Goal: Task Accomplishment & Management: Manage account settings

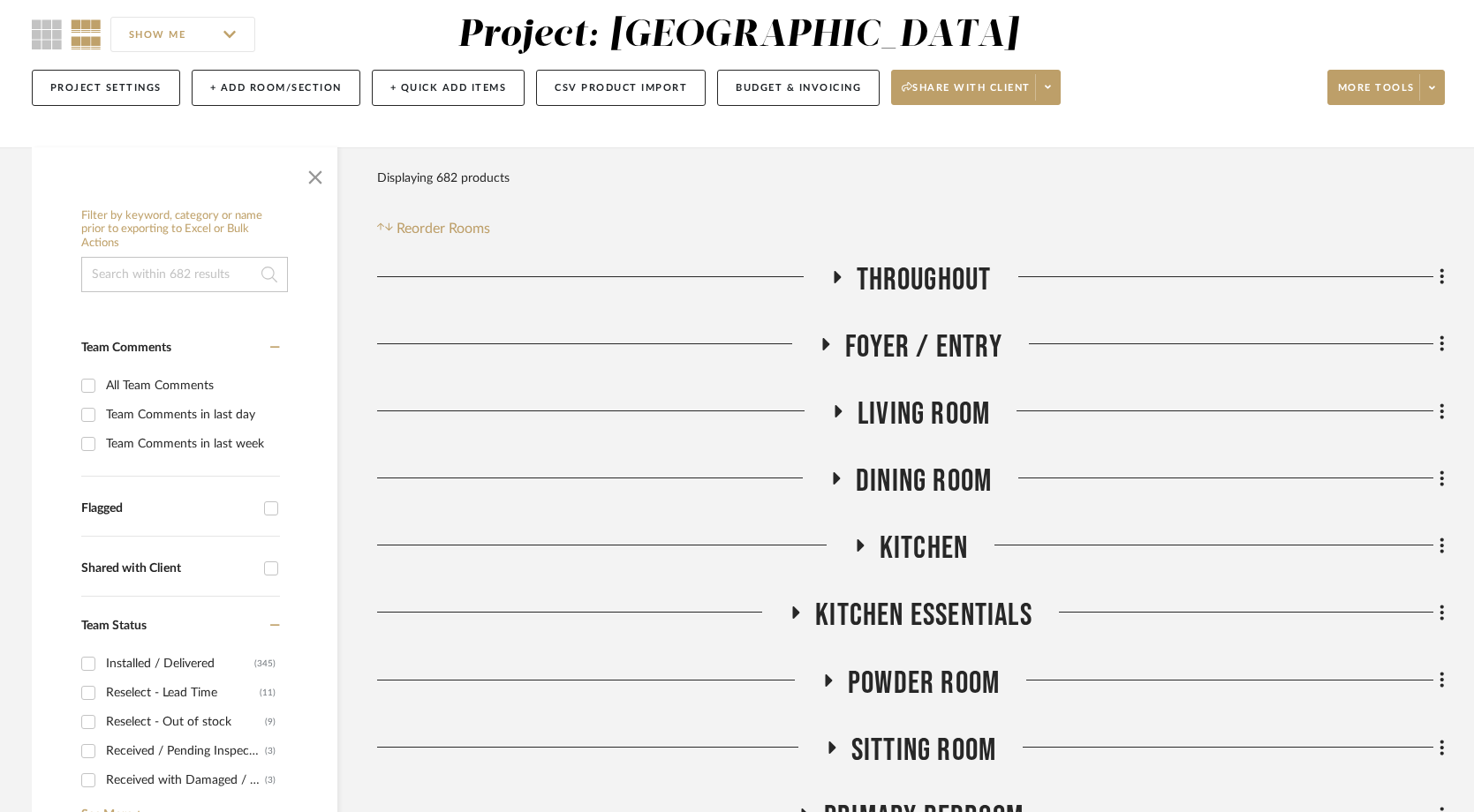
scroll to position [150, 0]
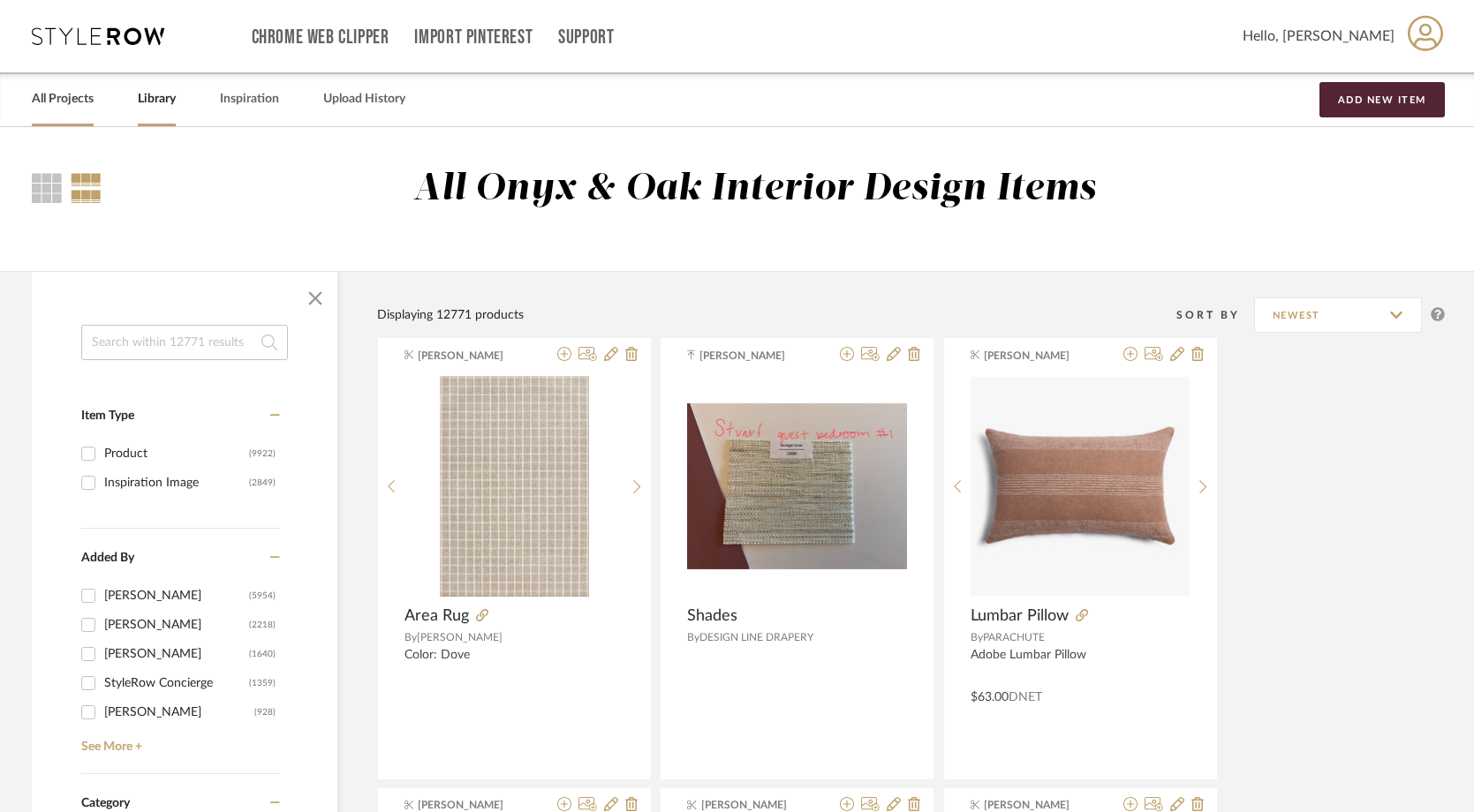
click at [79, 98] on link "All Projects" at bounding box center [62, 99] width 62 height 24
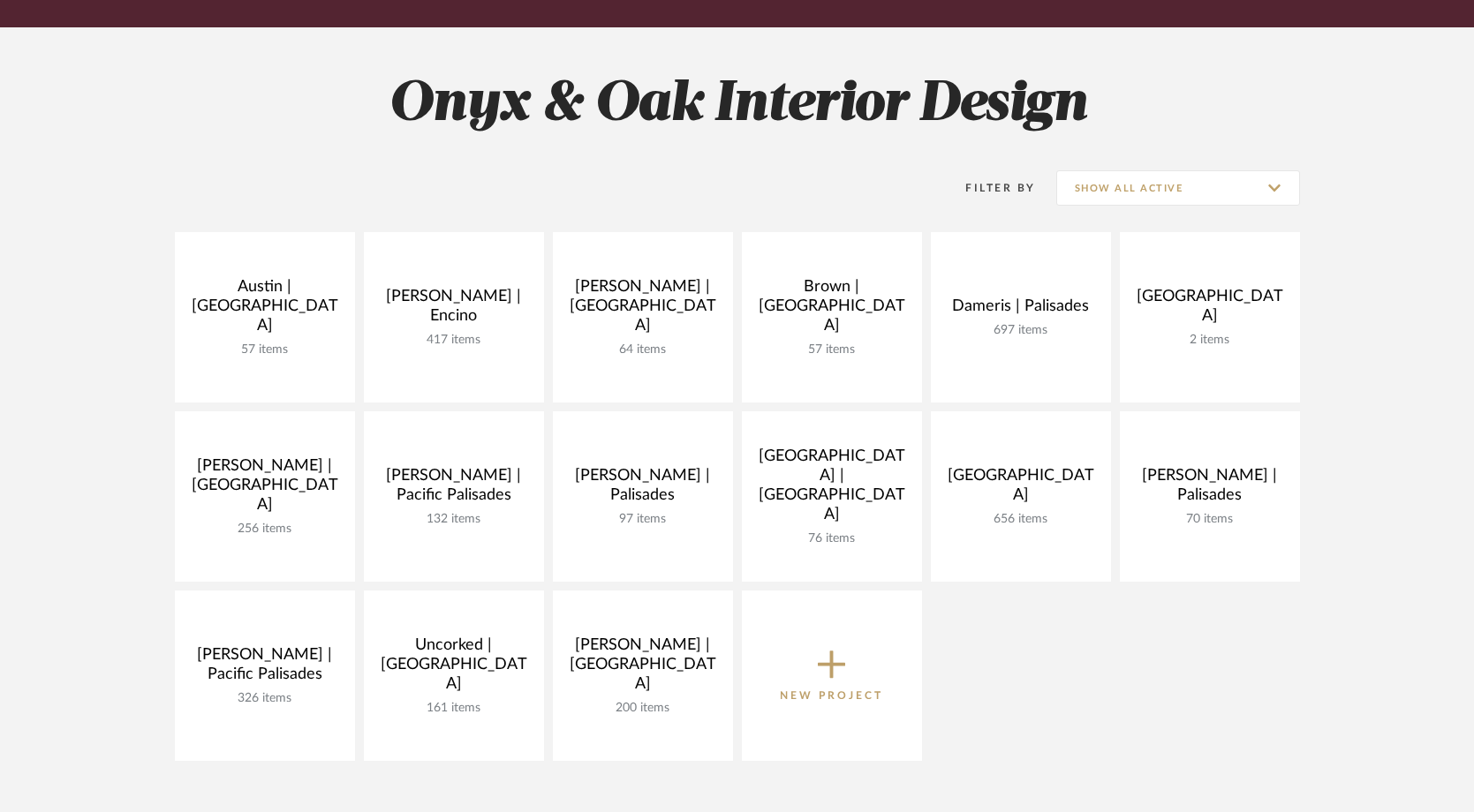
scroll to position [251, 0]
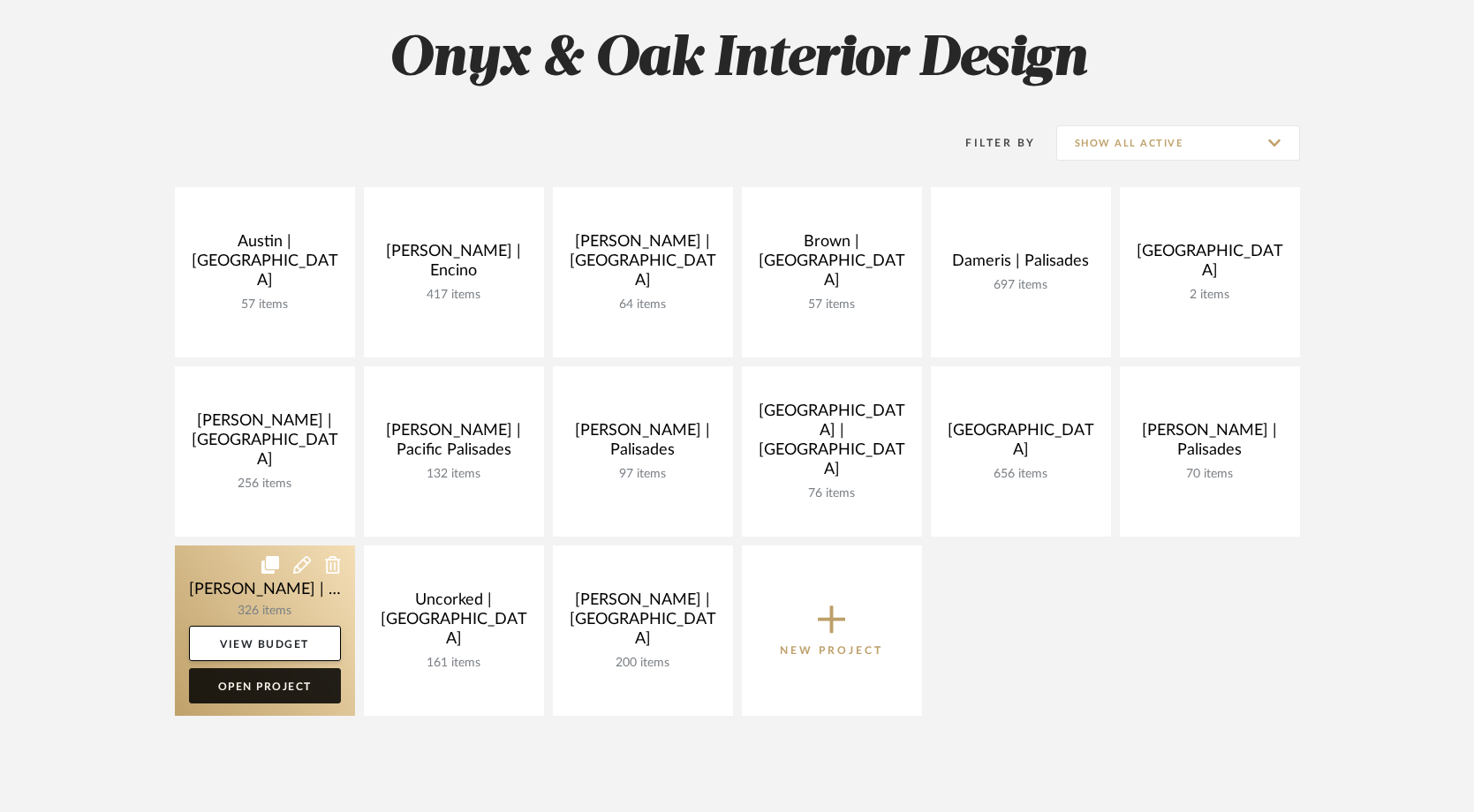
click at [248, 688] on link "Open Project" at bounding box center [264, 686] width 152 height 35
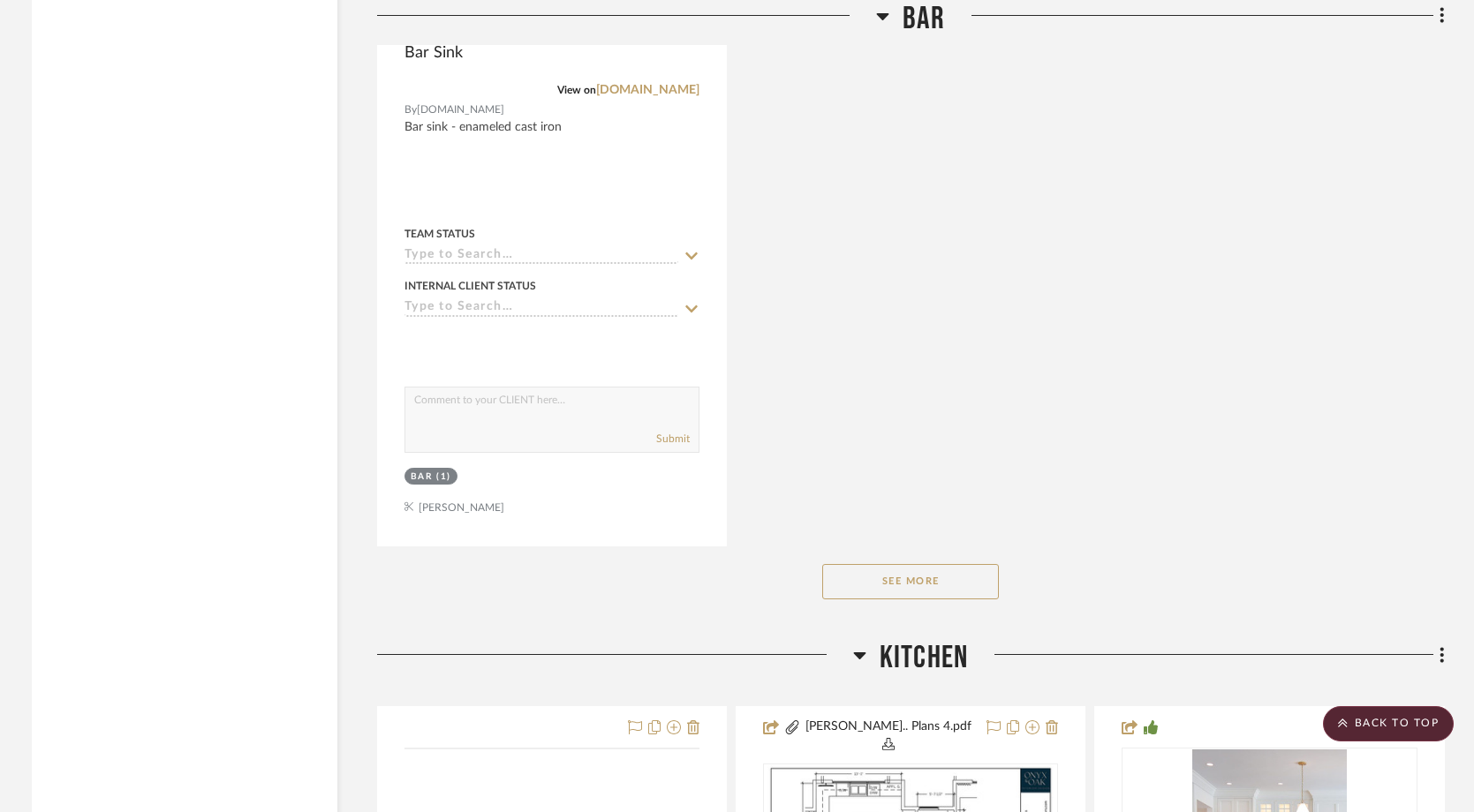
scroll to position [13442, 0]
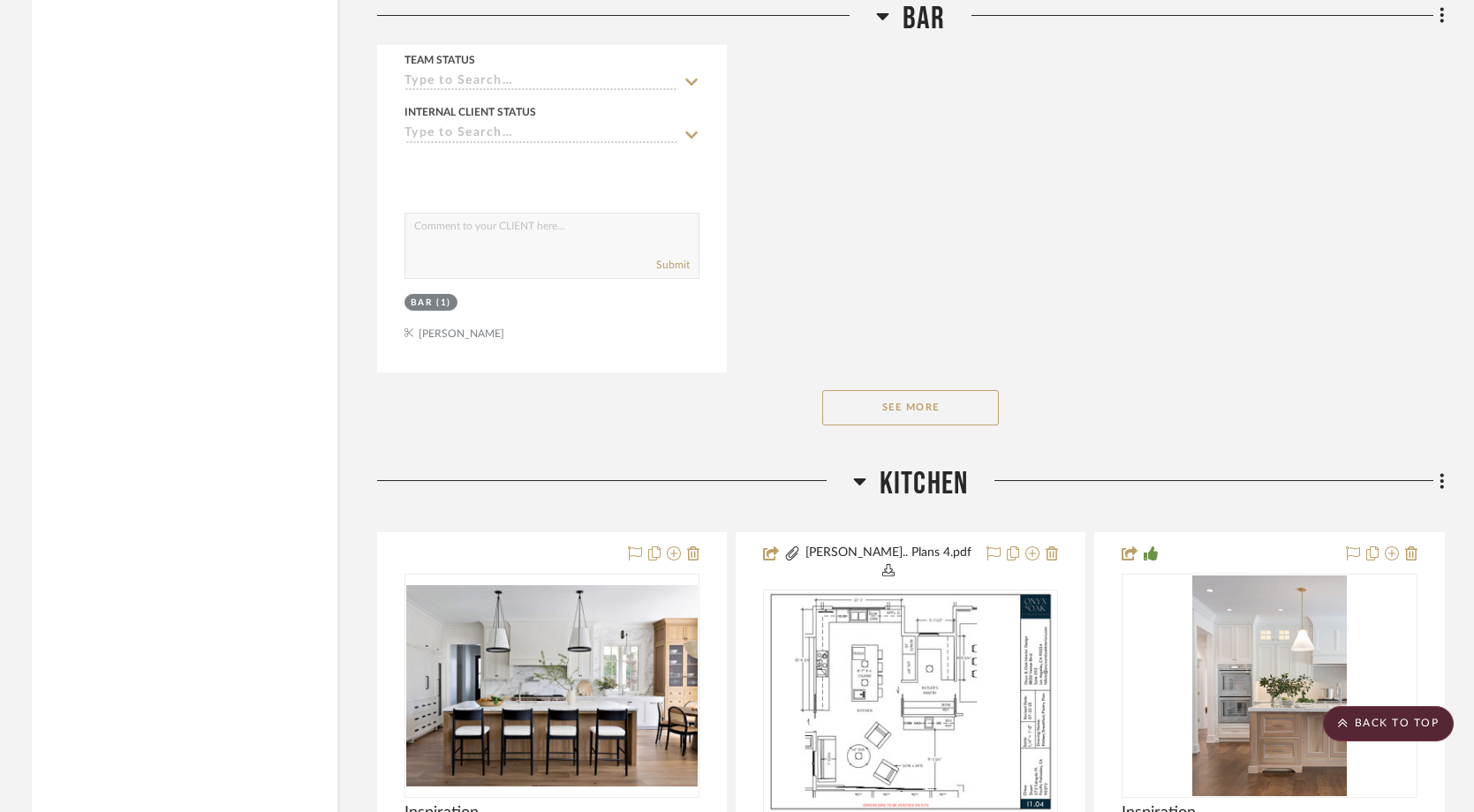
click at [913, 390] on button "See More" at bounding box center [910, 407] width 176 height 35
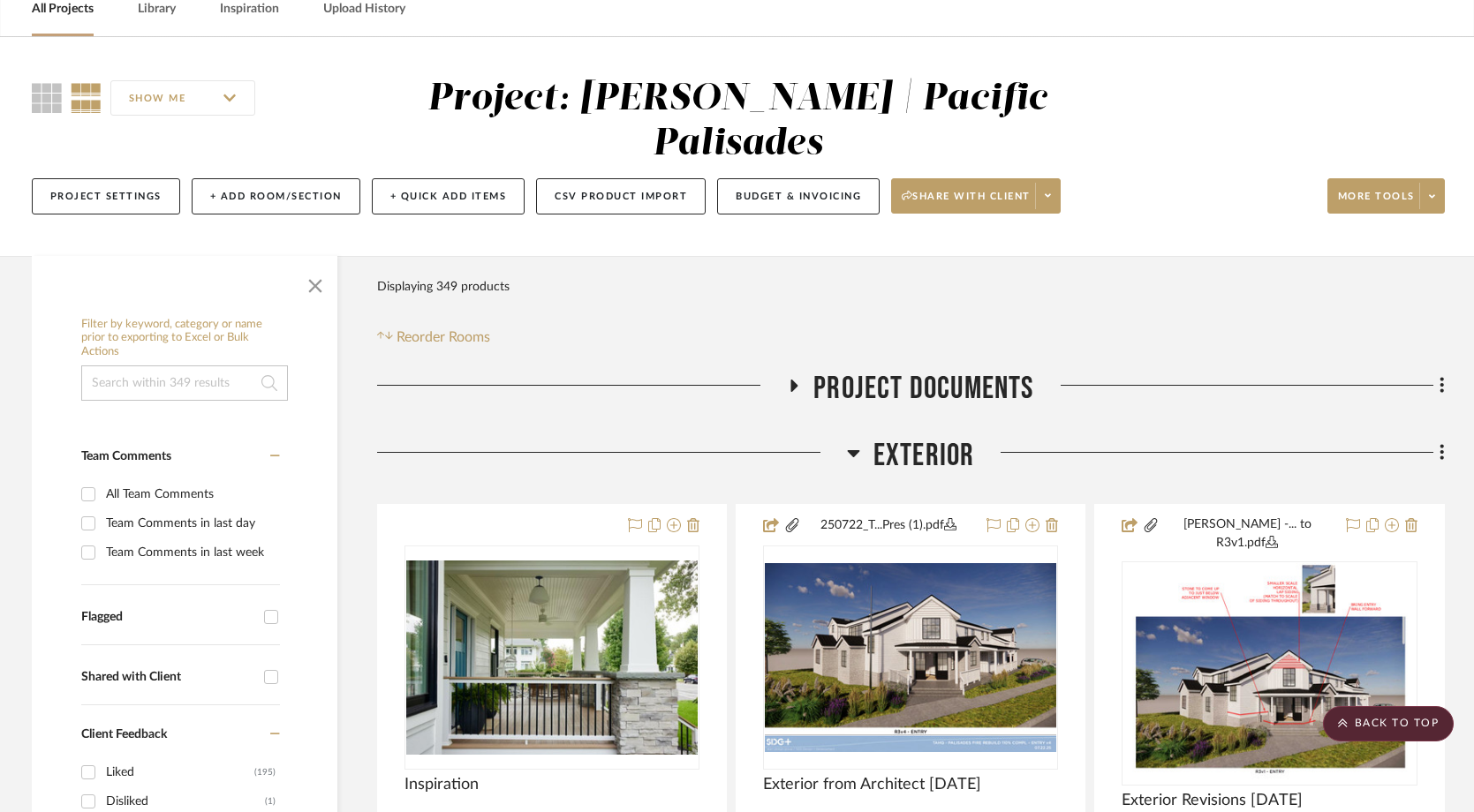
scroll to position [0, 0]
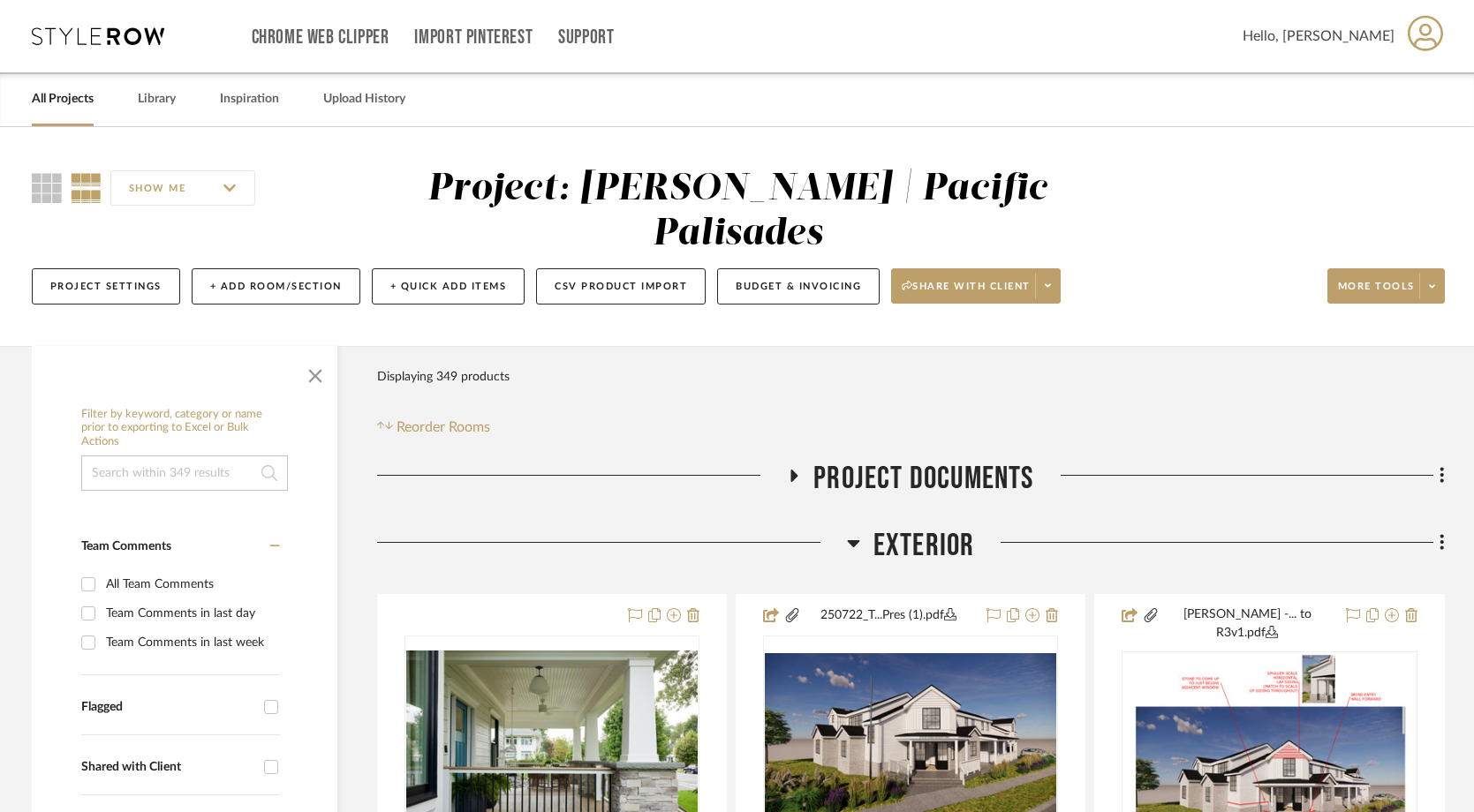
click at [184, 456] on input at bounding box center [185, 473] width 207 height 35
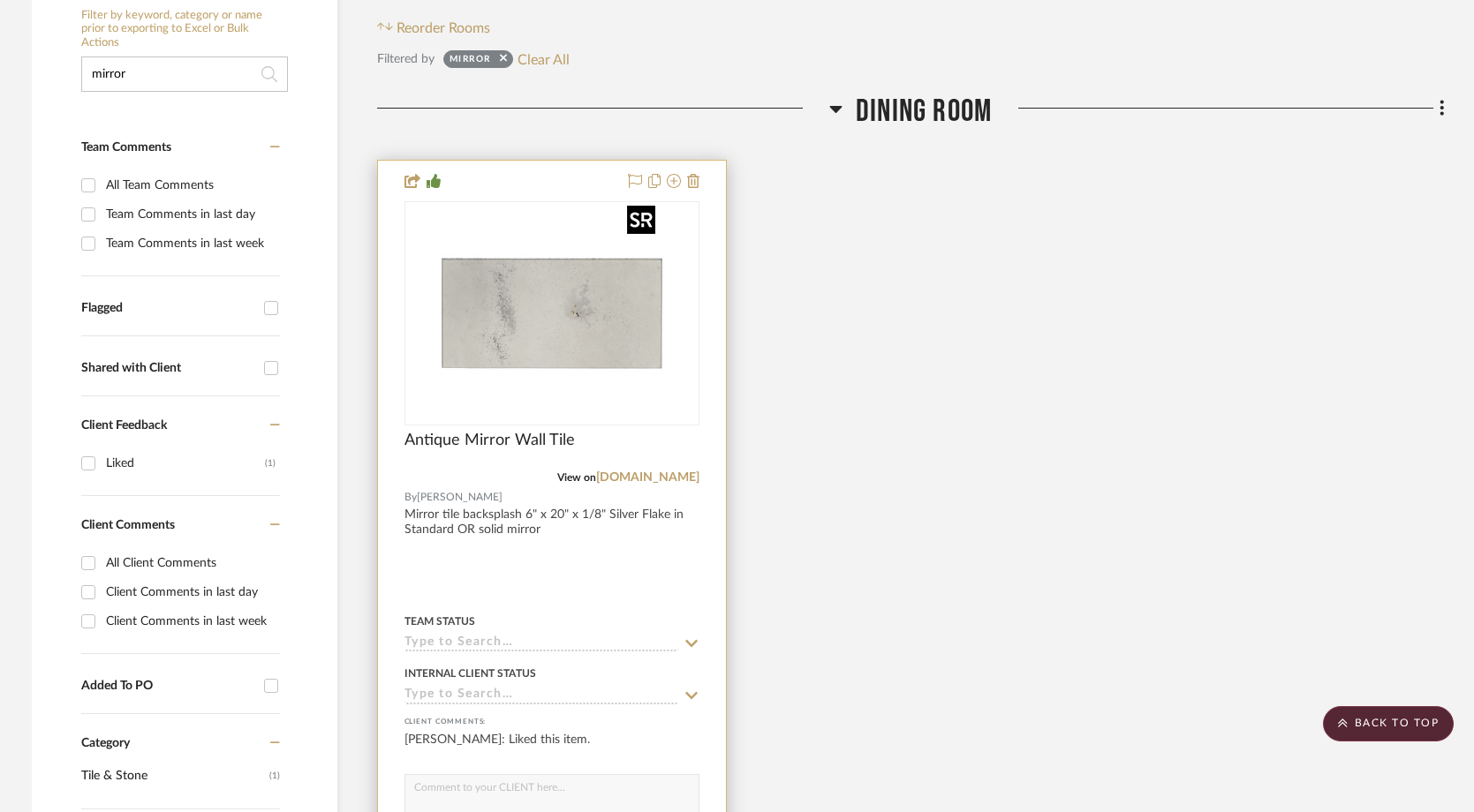
scroll to position [387, 0]
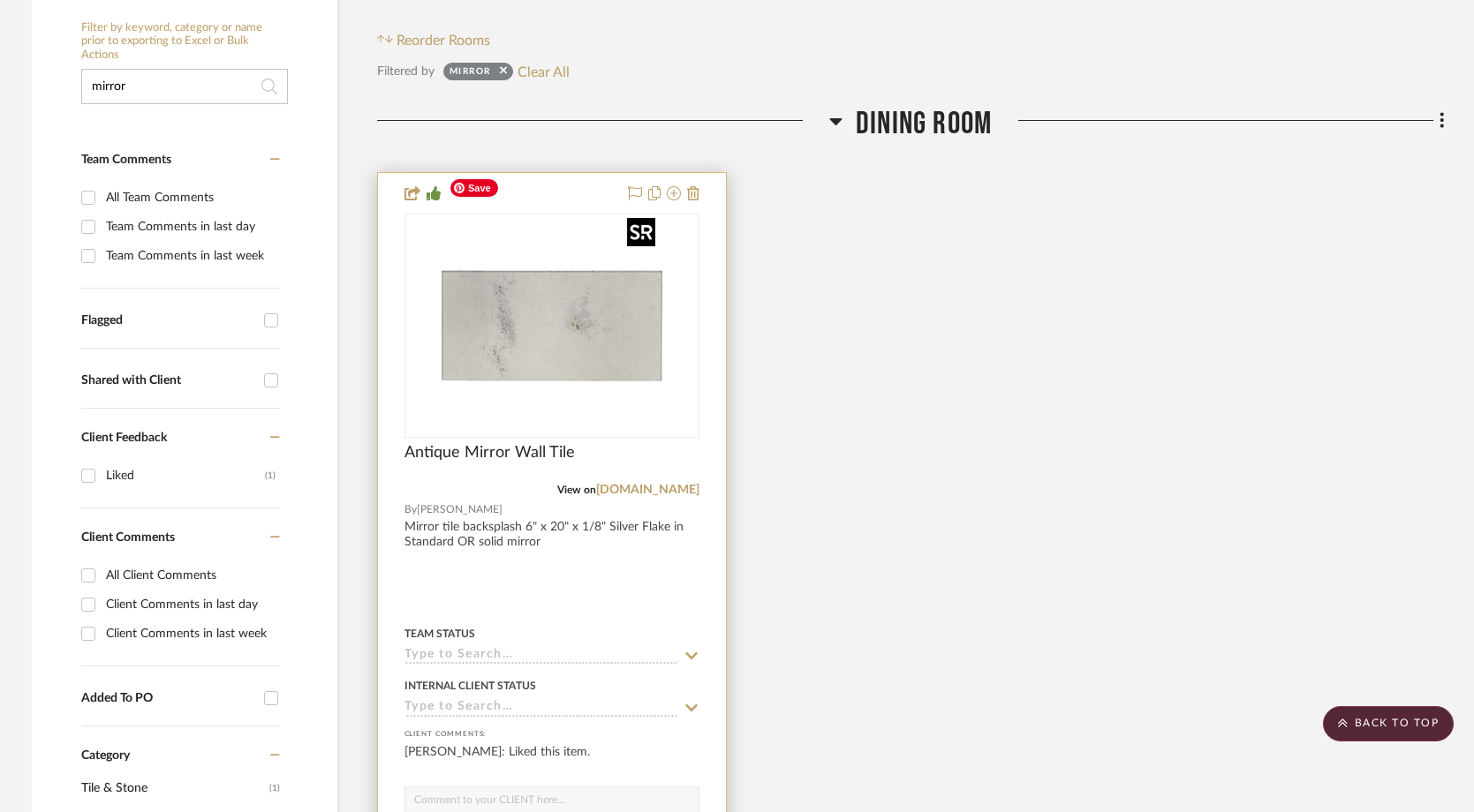
type input "mirror"
click at [563, 261] on img "0" at bounding box center [552, 326] width 220 height 220
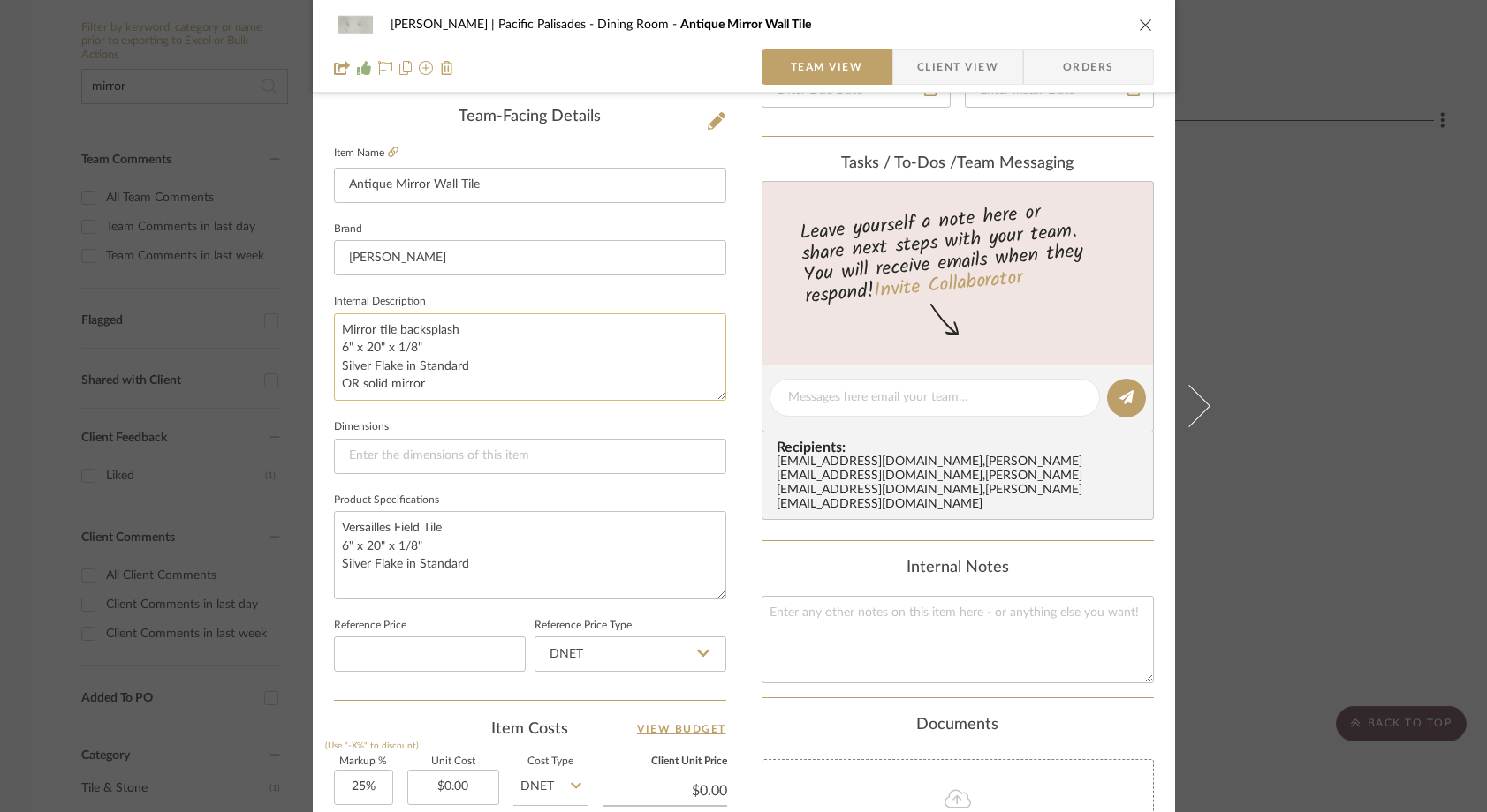
scroll to position [440, 0]
click at [388, 151] on icon at bounding box center [393, 155] width 11 height 11
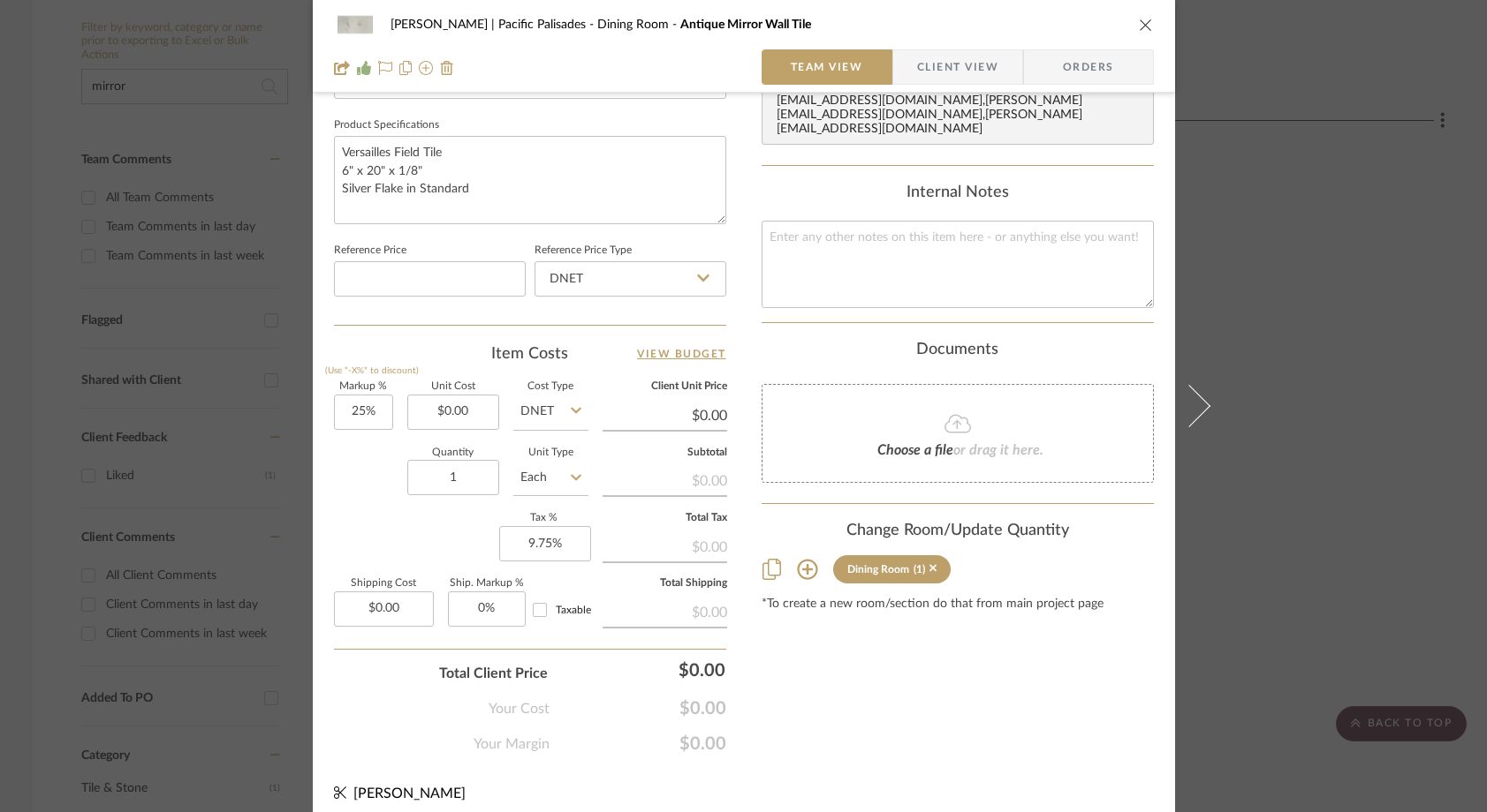
scroll to position [825, 0]
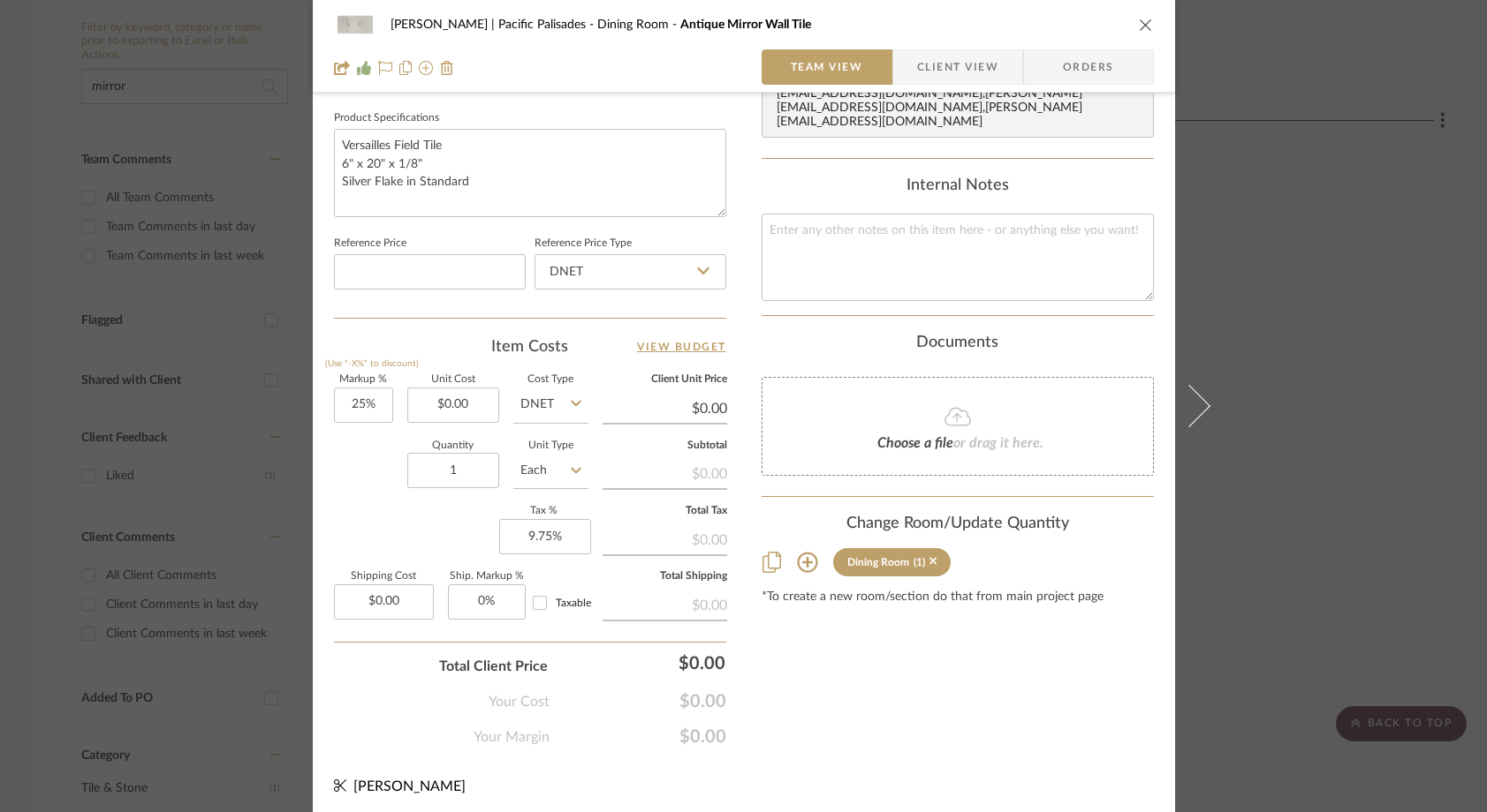
click at [798, 553] on icon at bounding box center [807, 562] width 20 height 20
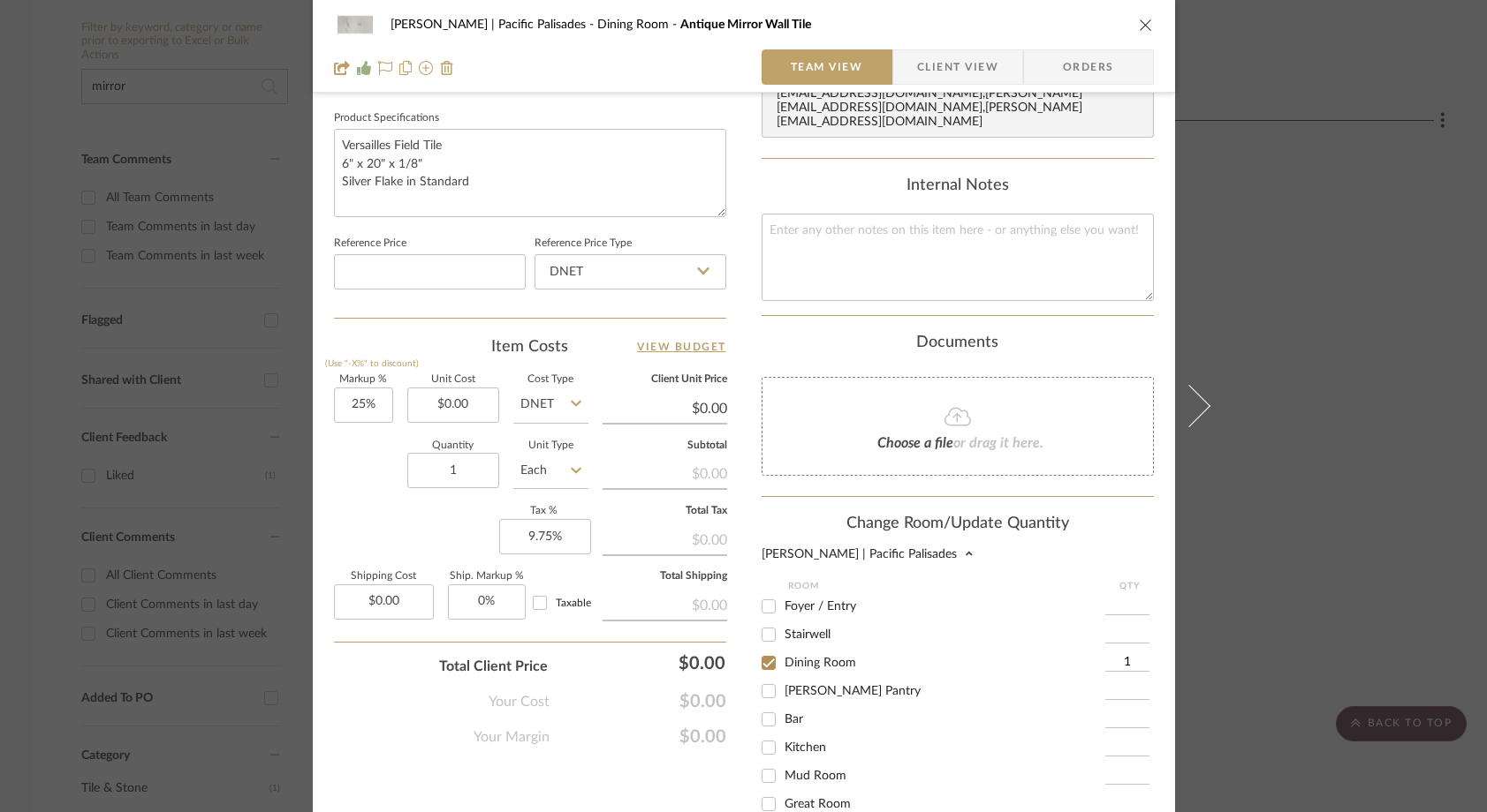
scroll to position [58, 0]
click at [764, 707] on input "Bar" at bounding box center [768, 717] width 29 height 29
checkbox input "true"
type input "1"
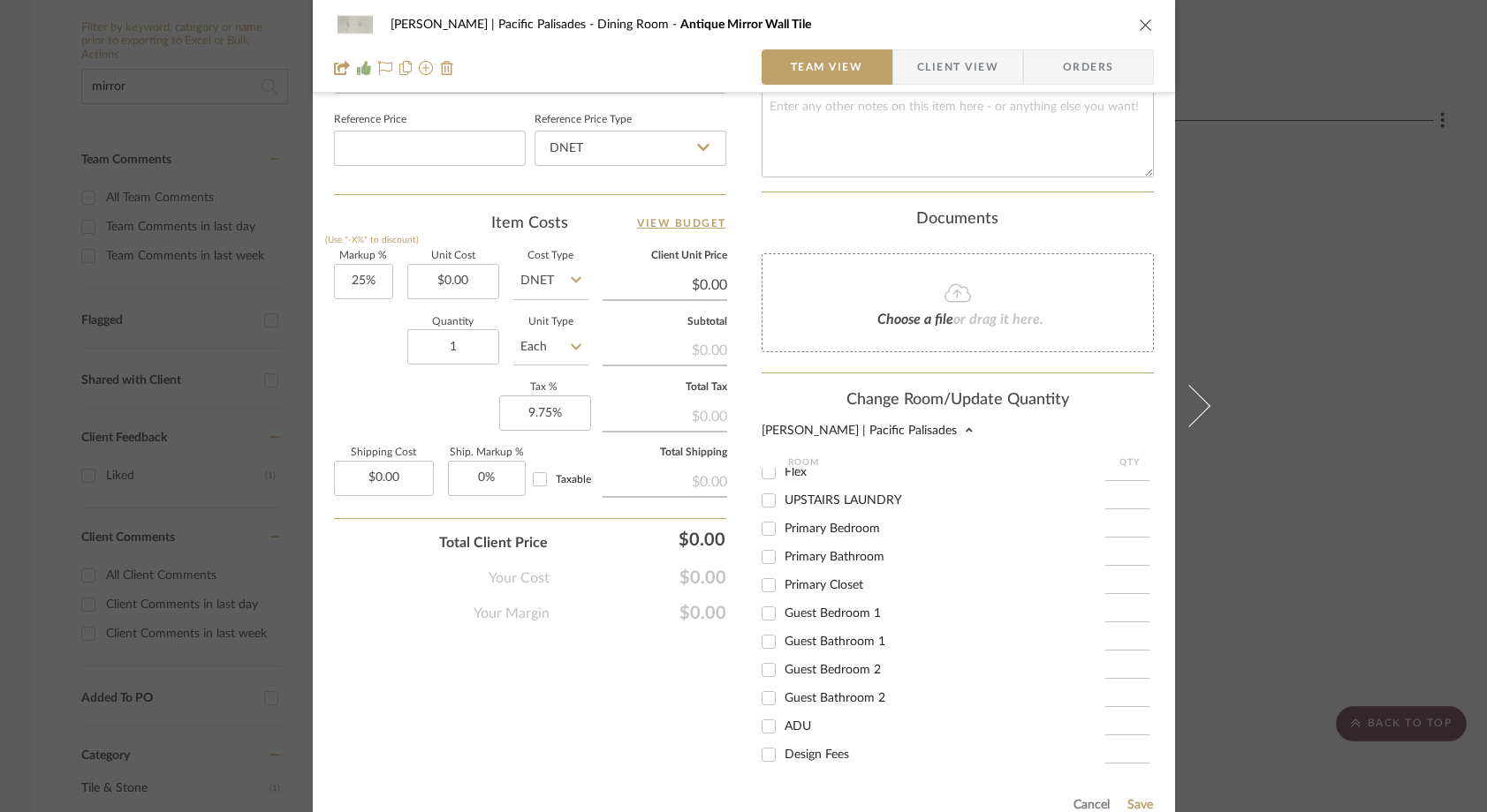
scroll to position [1101, 0]
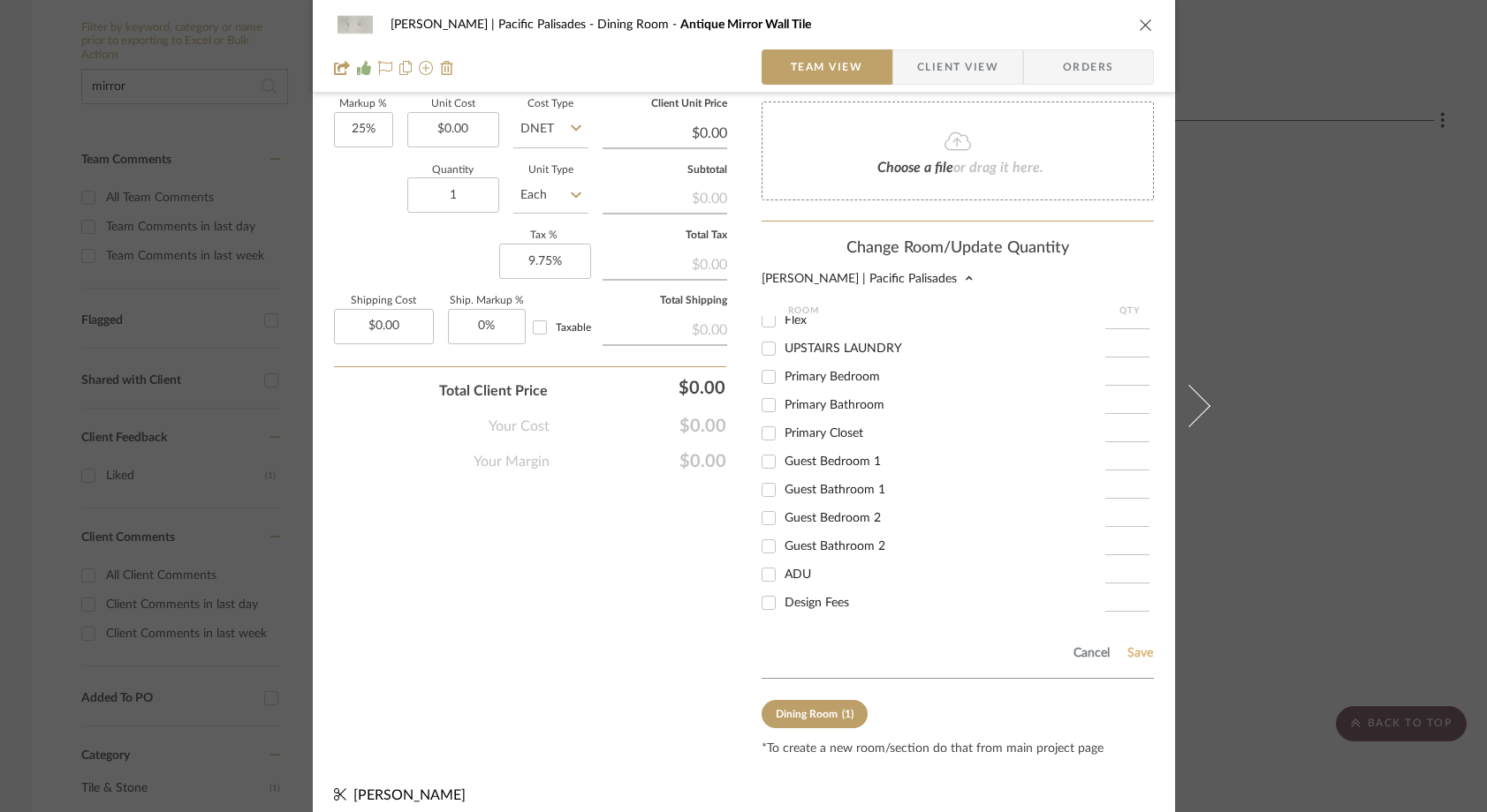
click at [1136, 646] on button "Save" at bounding box center [1139, 653] width 28 height 14
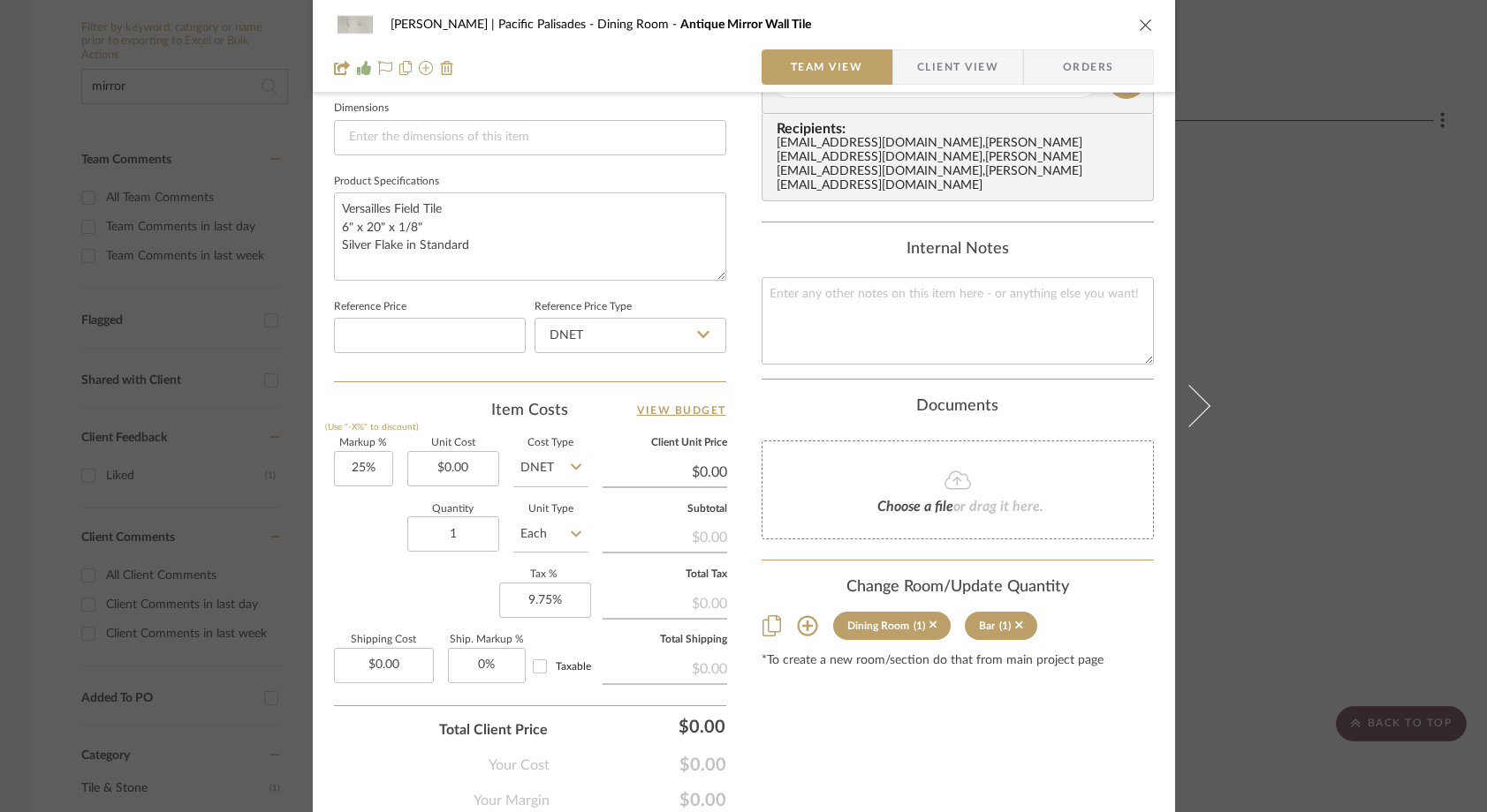
scroll to position [746, 0]
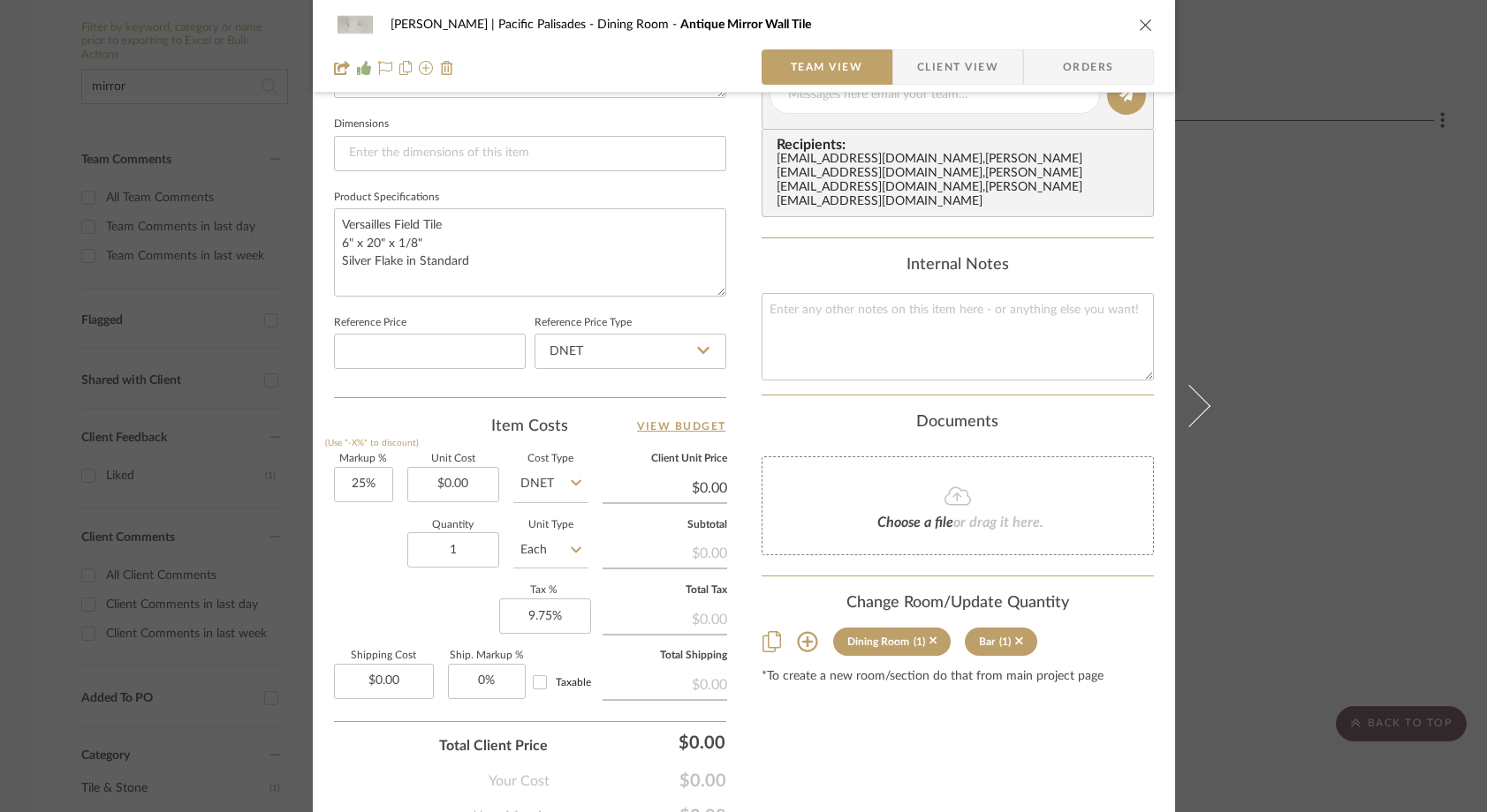
click at [1144, 24] on icon "close" at bounding box center [1145, 24] width 14 height 14
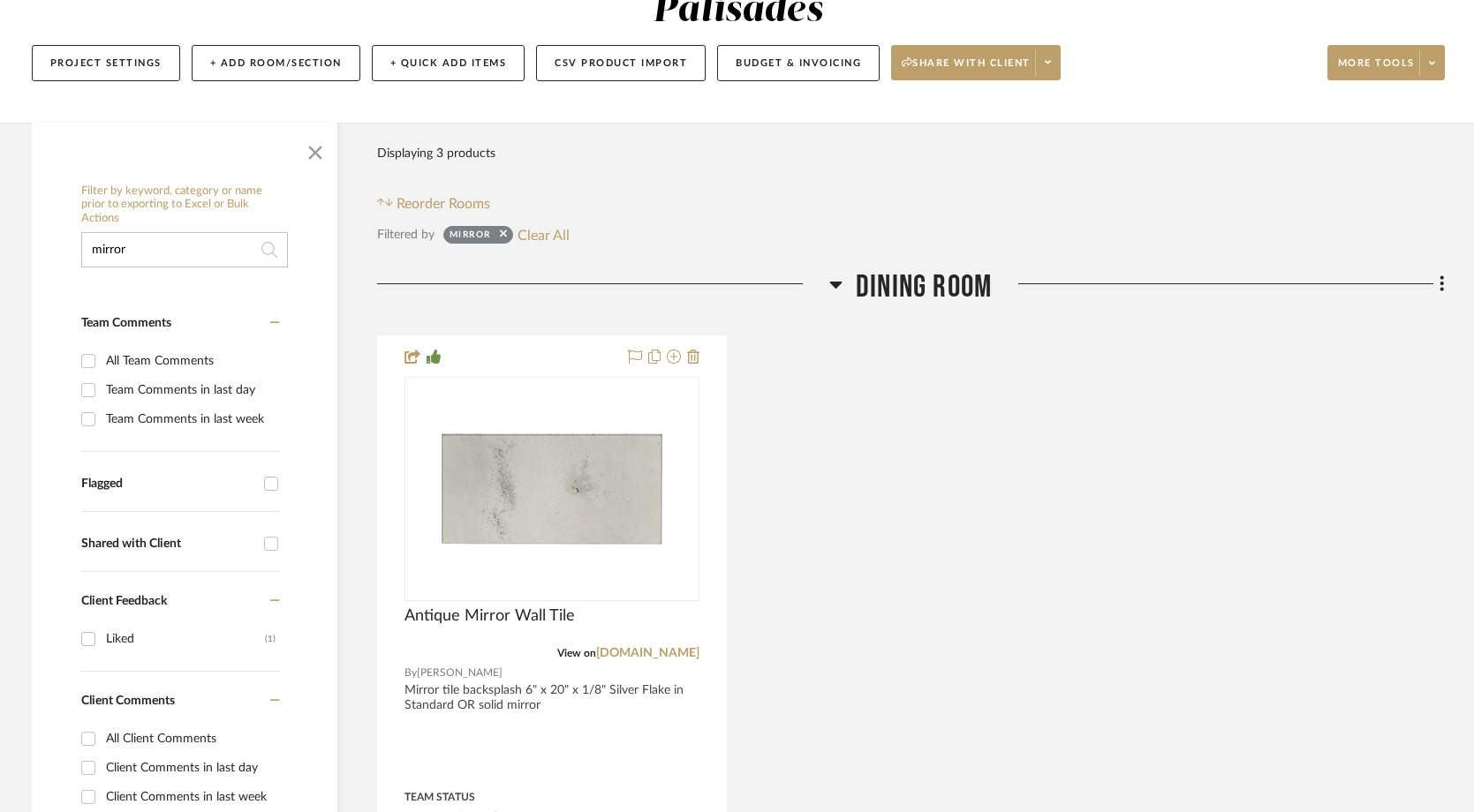
scroll to position [222, 0]
click at [504, 229] on icon at bounding box center [503, 235] width 7 height 11
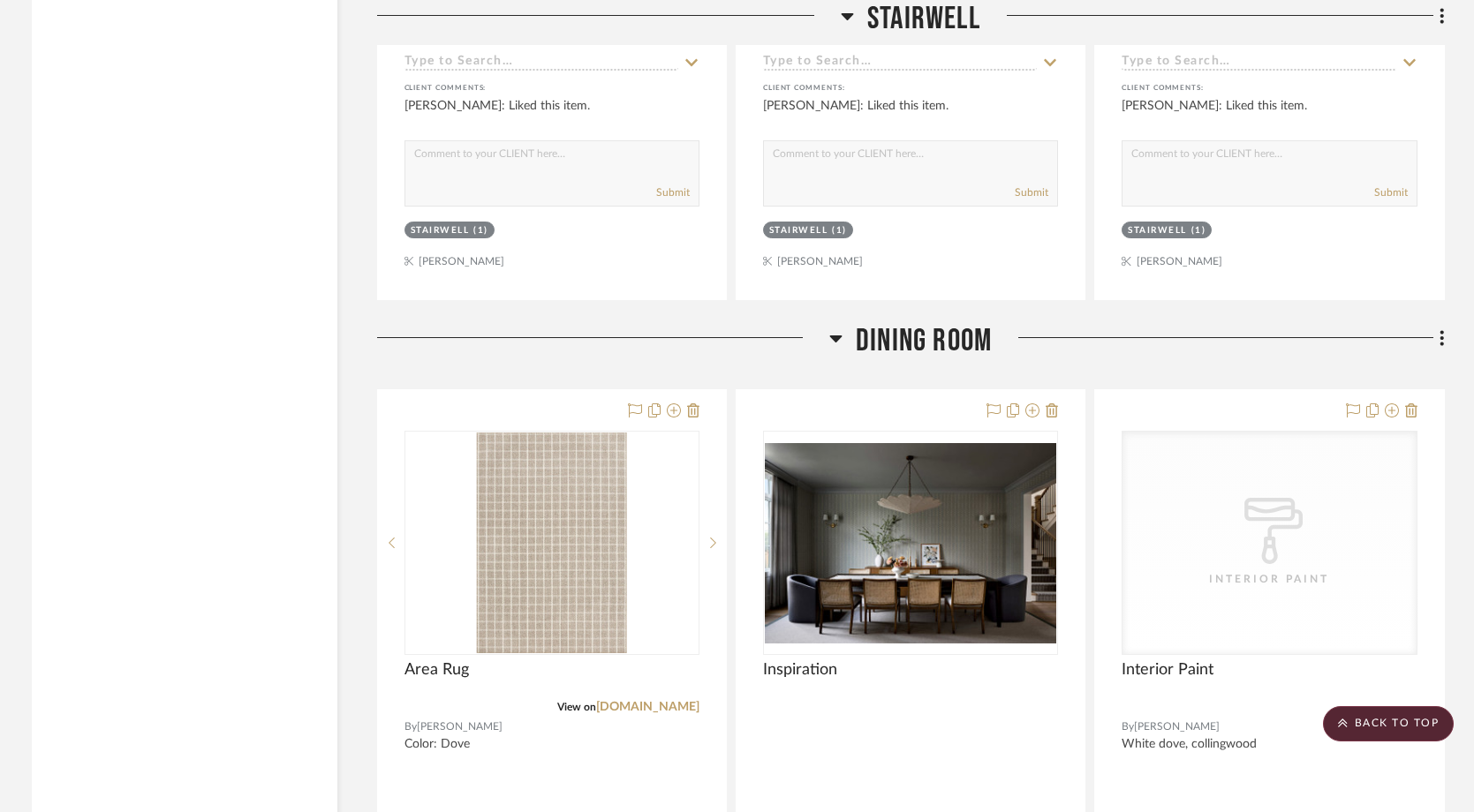
scroll to position [6740, 0]
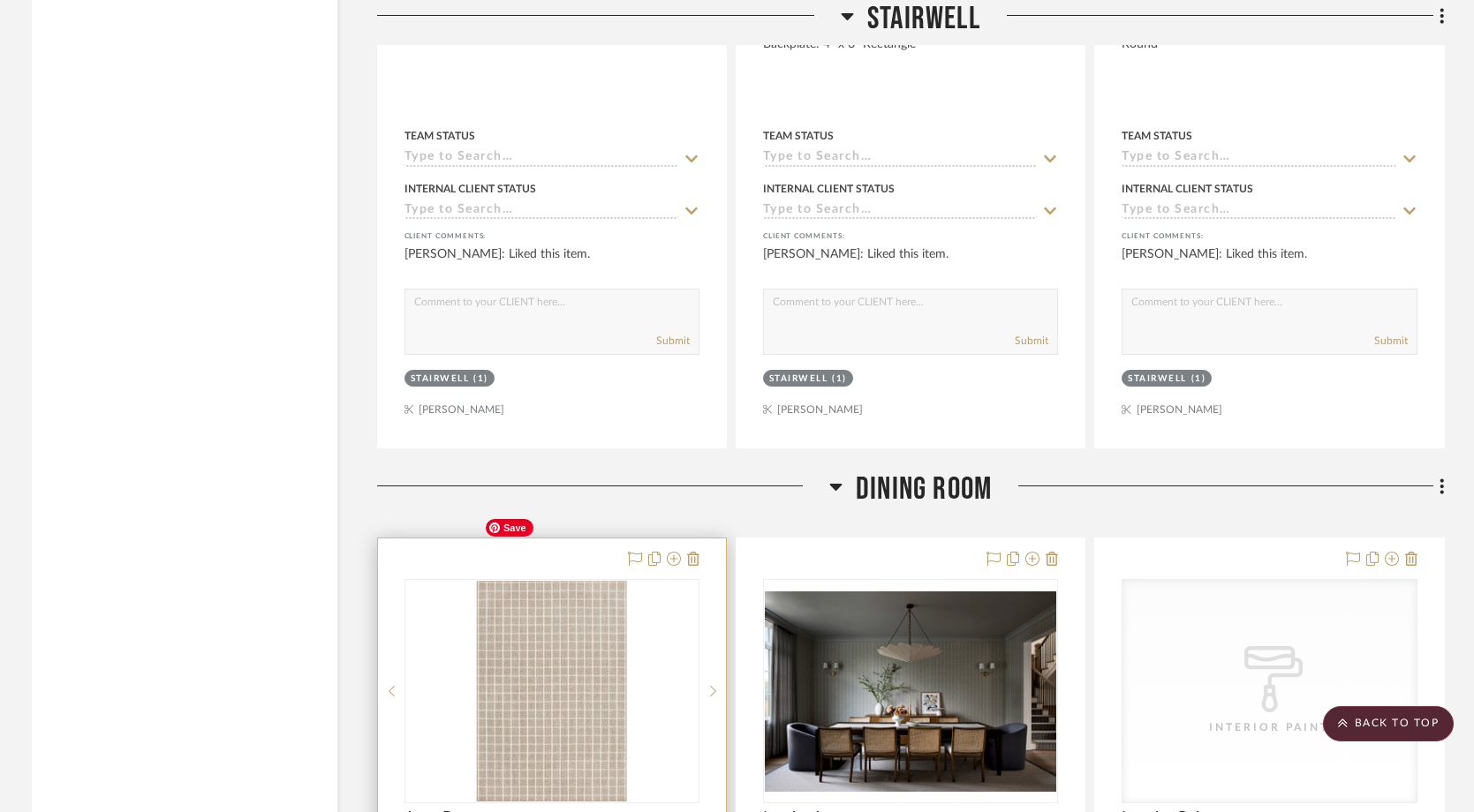
click at [627, 650] on div "0" at bounding box center [552, 691] width 293 height 222
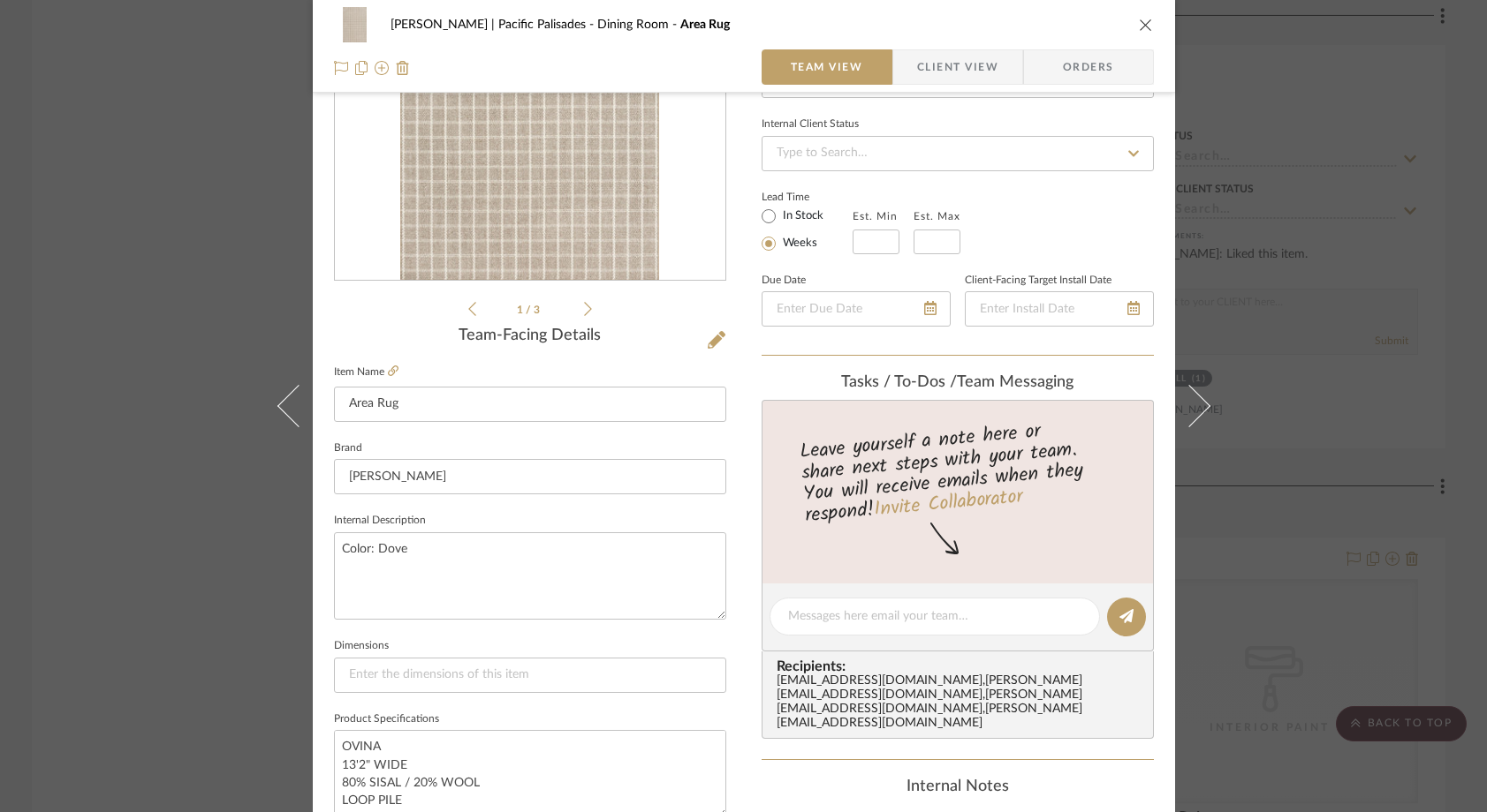
scroll to position [0, 0]
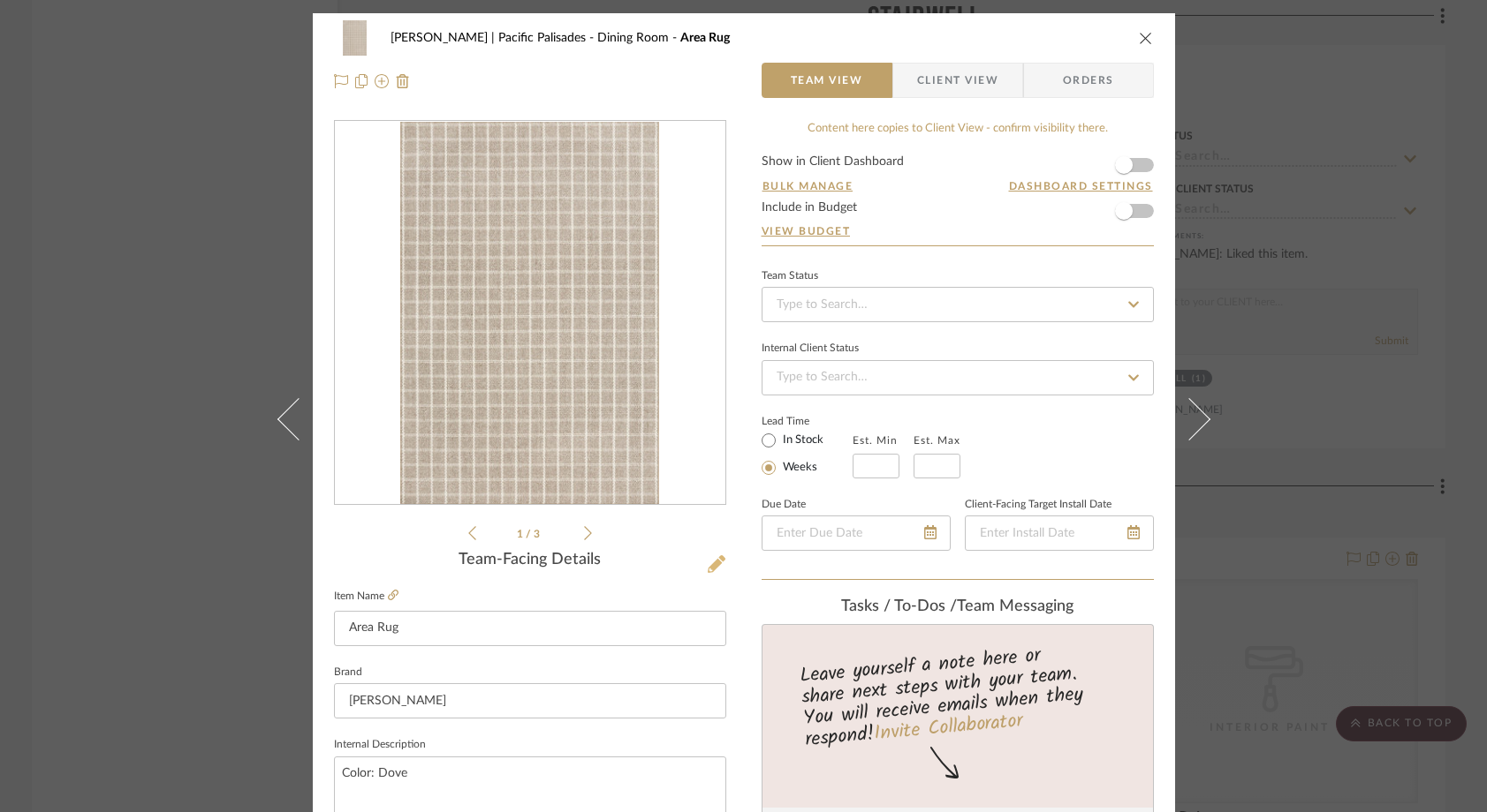
click at [712, 564] on icon at bounding box center [716, 564] width 17 height 17
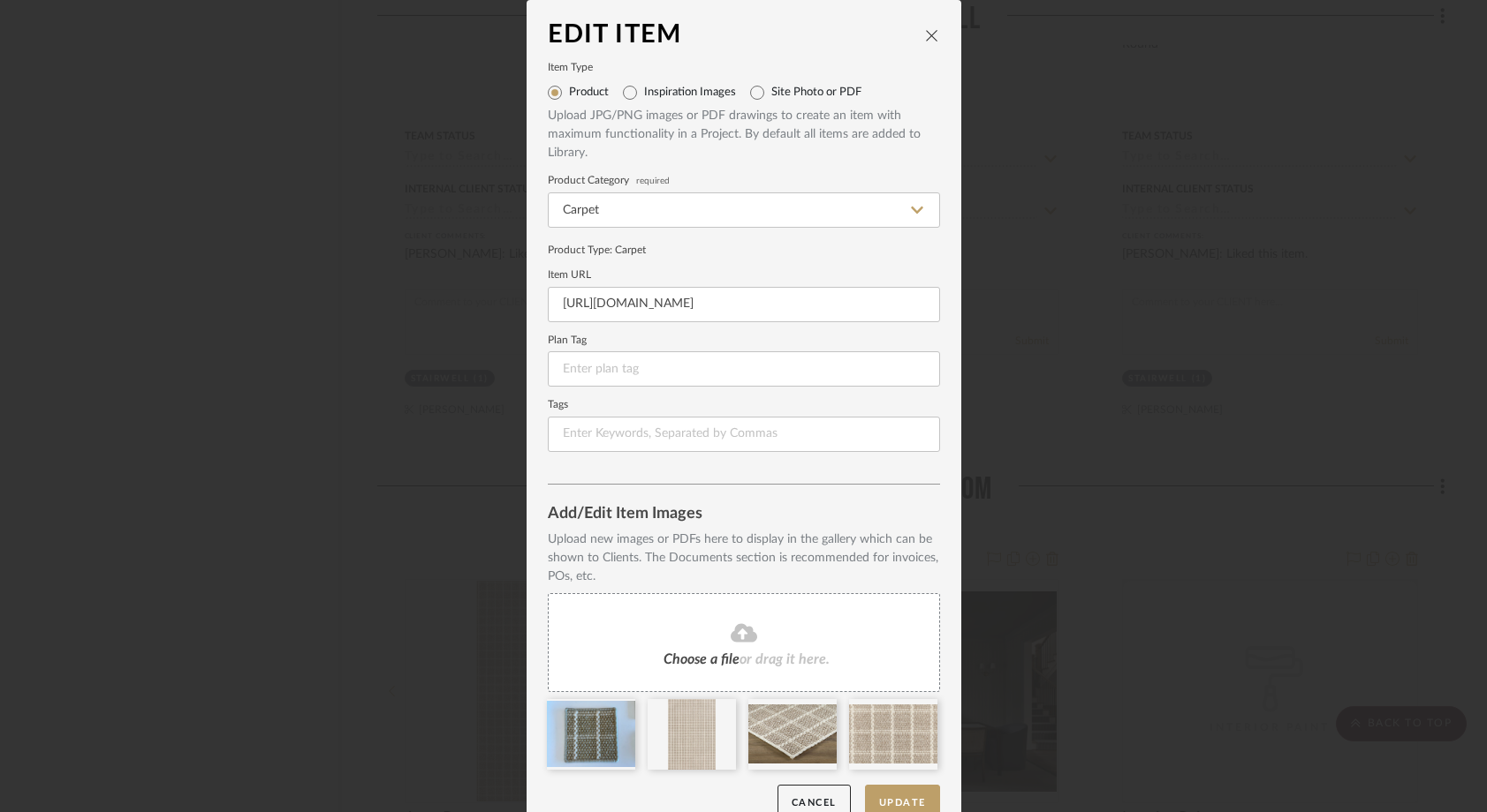
scroll to position [29, 0]
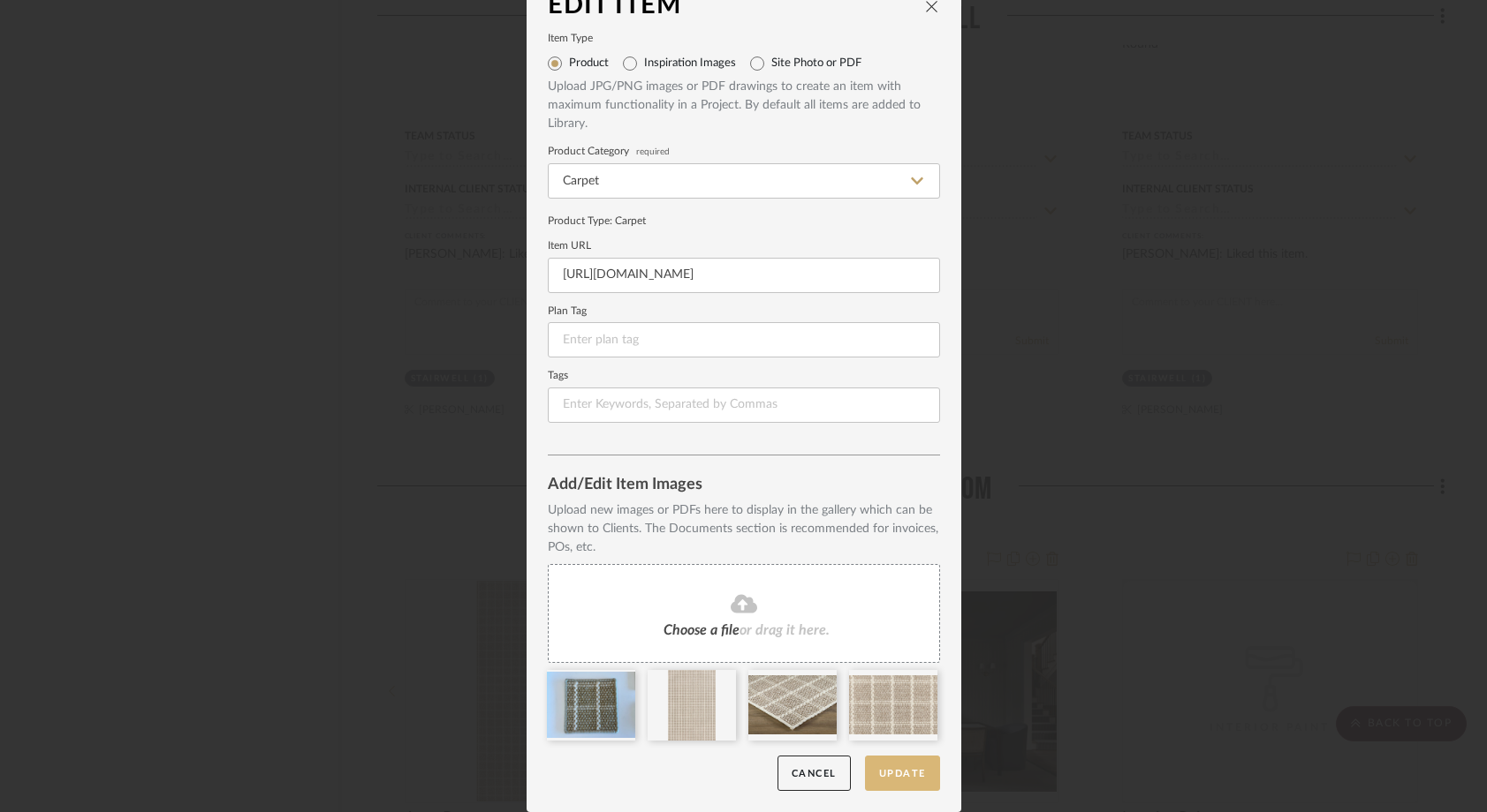
click at [889, 769] on button "Update" at bounding box center [903, 774] width 75 height 36
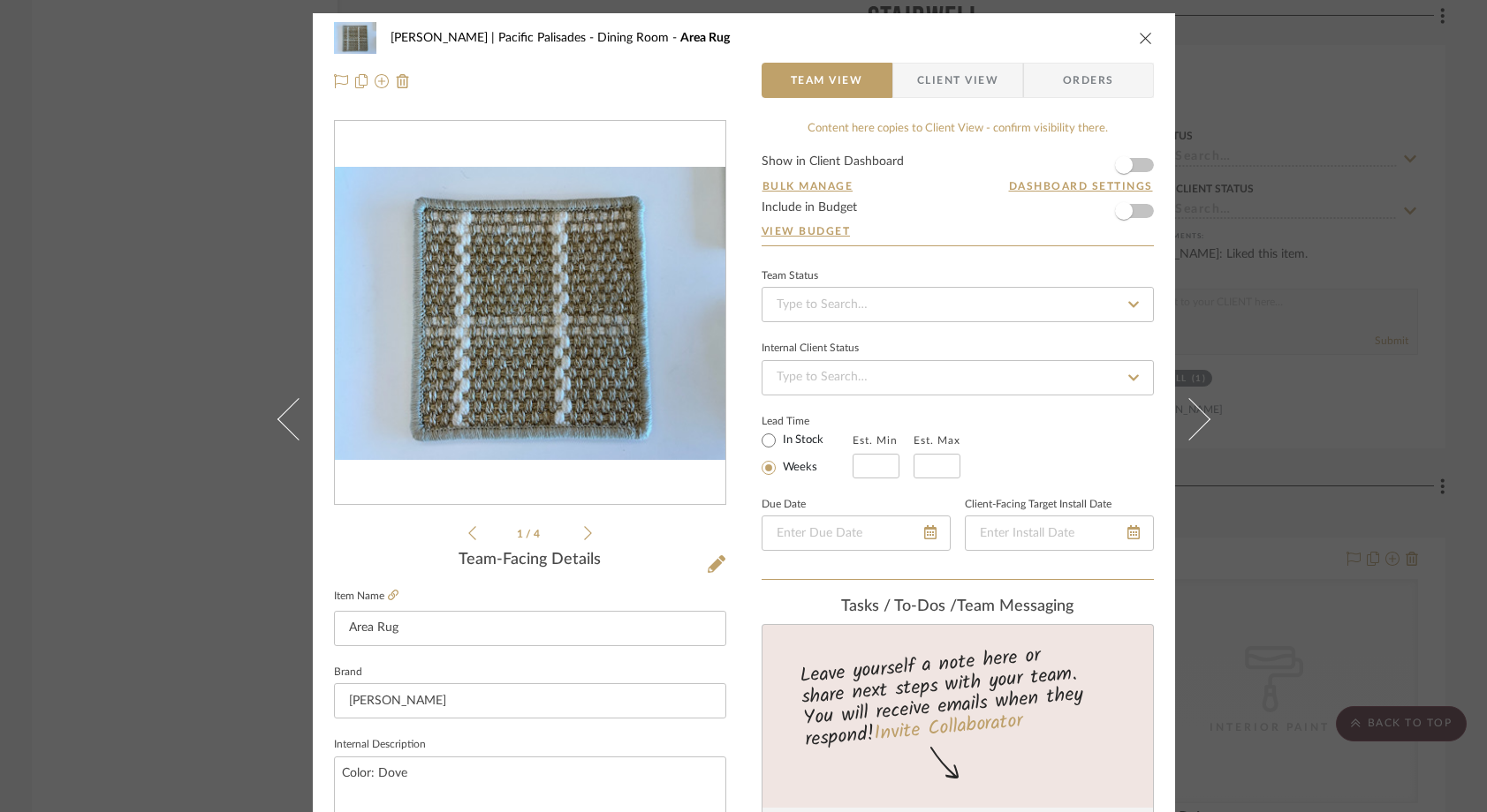
click at [203, 256] on div "Stuart | Pacific Palisades Dining Room Area Rug Team View Client View Orders 1 …" at bounding box center [744, 406] width 1487 height 812
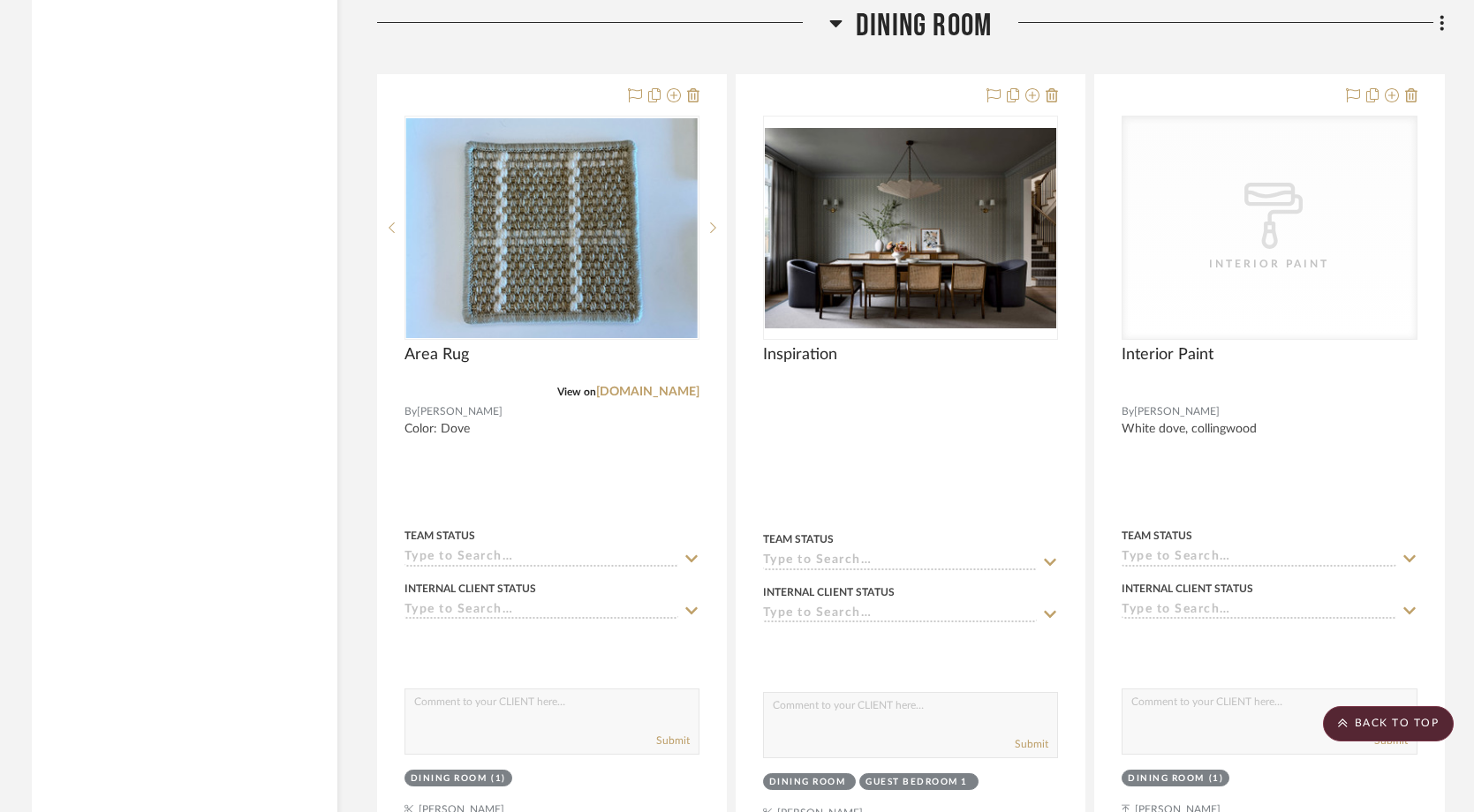
scroll to position [7180, 0]
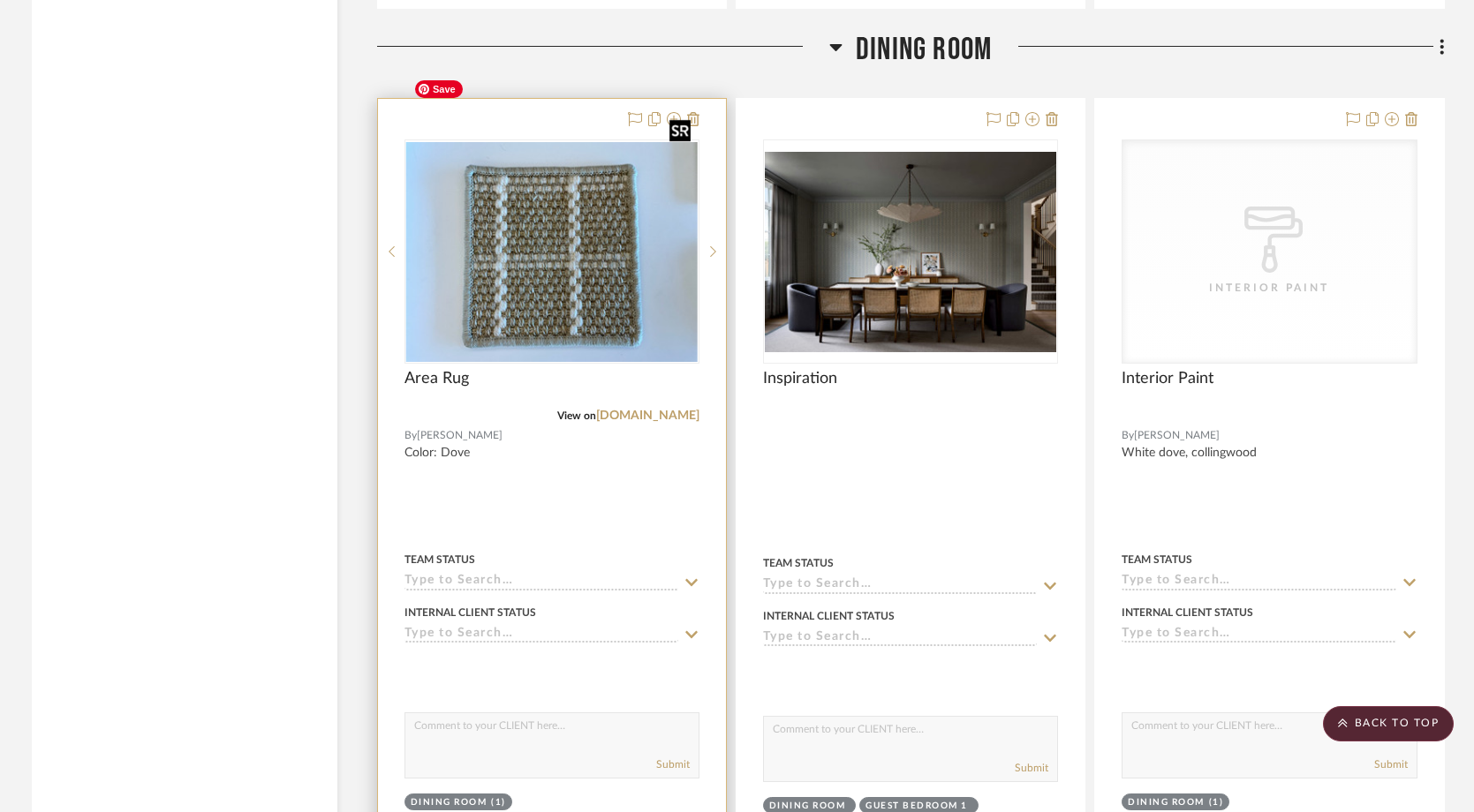
click at [491, 239] on img "0" at bounding box center [552, 251] width 291 height 219
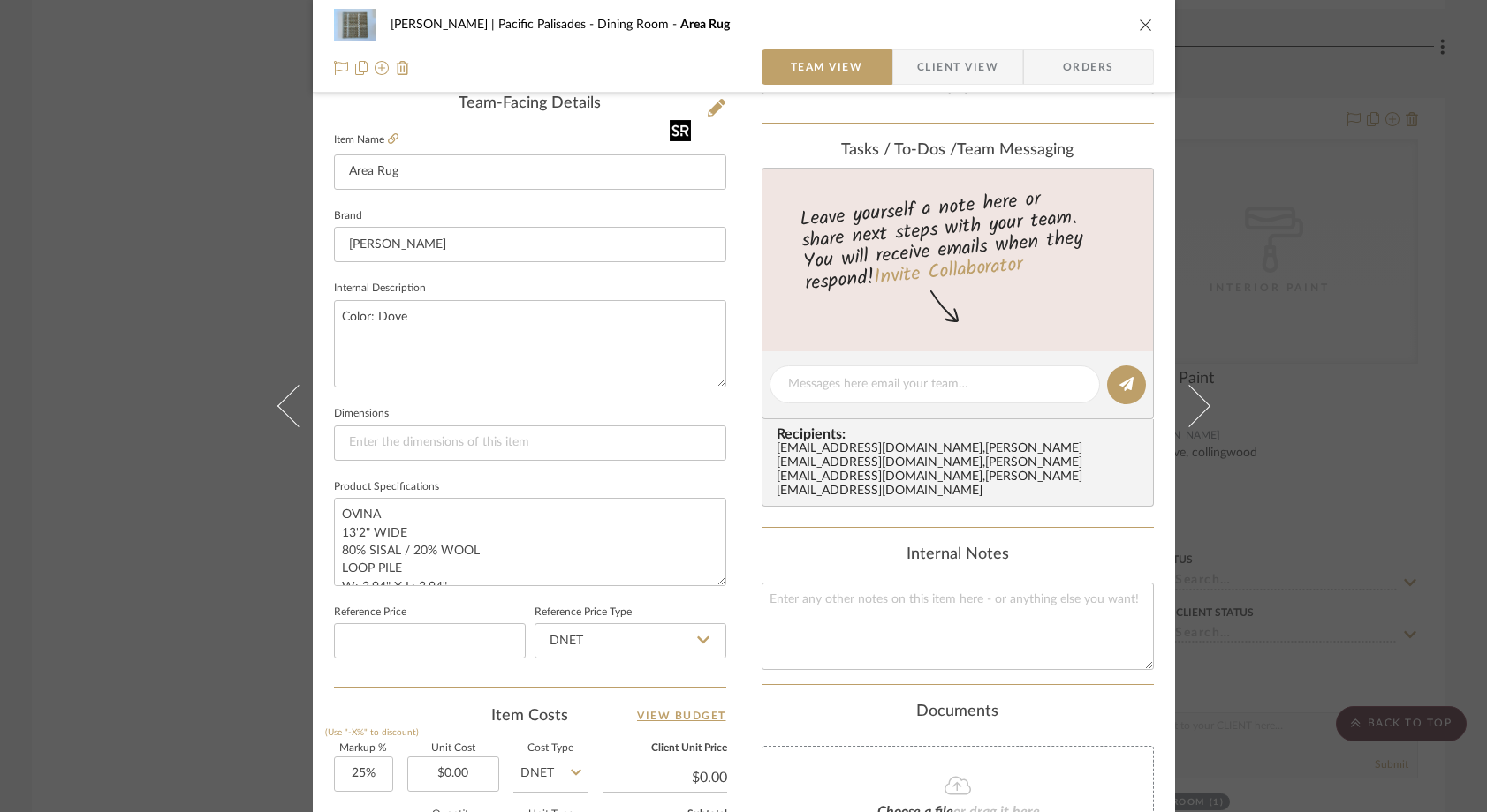
scroll to position [472, 0]
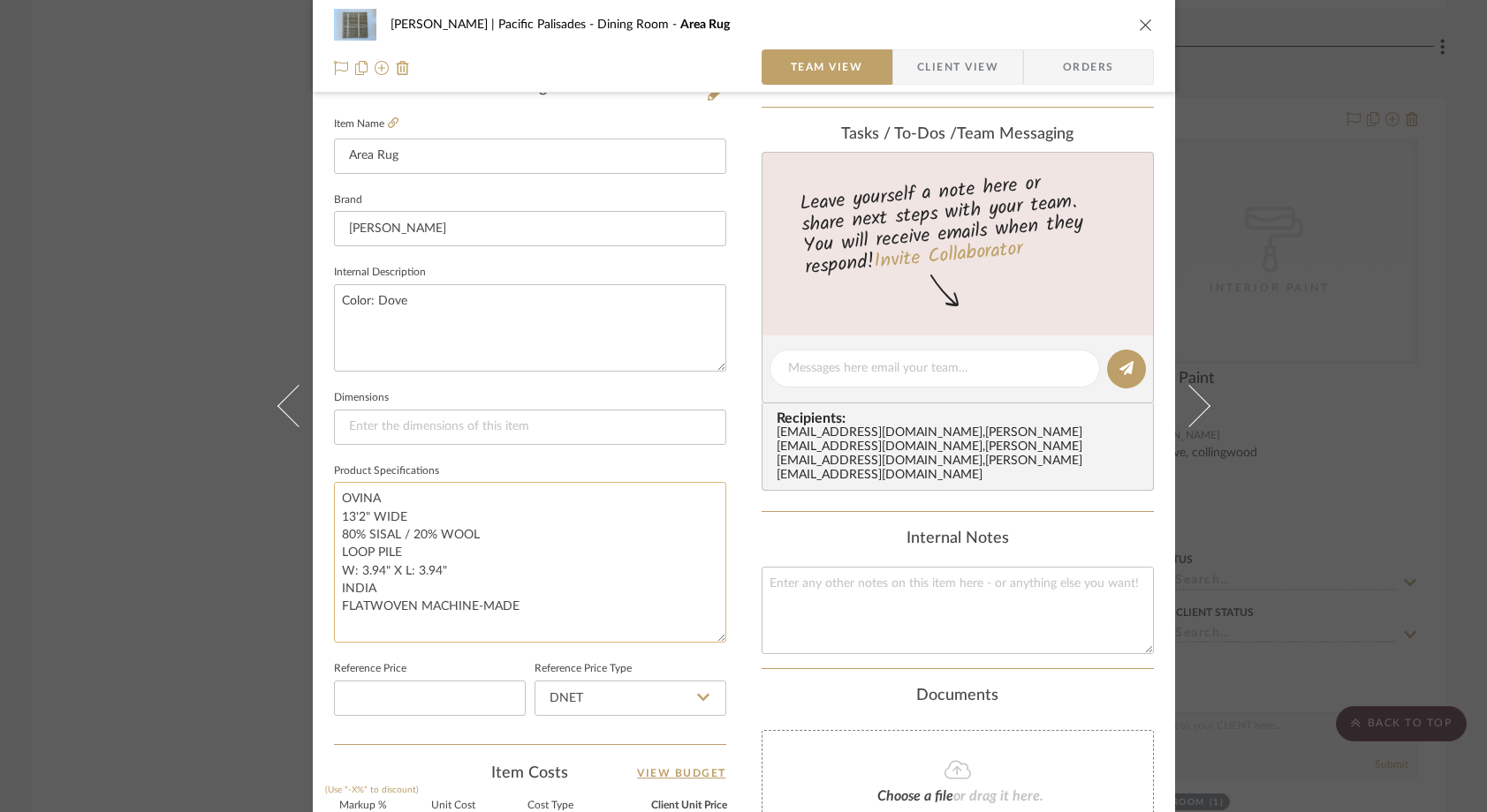
drag, startPoint x: 716, startPoint y: 557, endPoint x: 715, endPoint y: 630, distance: 73.0
click at [715, 630] on textarea "OVINA 13'2" WIDE 80% SISAL / 20% WOOL LOOP PILE W: 3.94" X L: 3.94" INDIA FLATW…" at bounding box center [529, 562] width 392 height 161
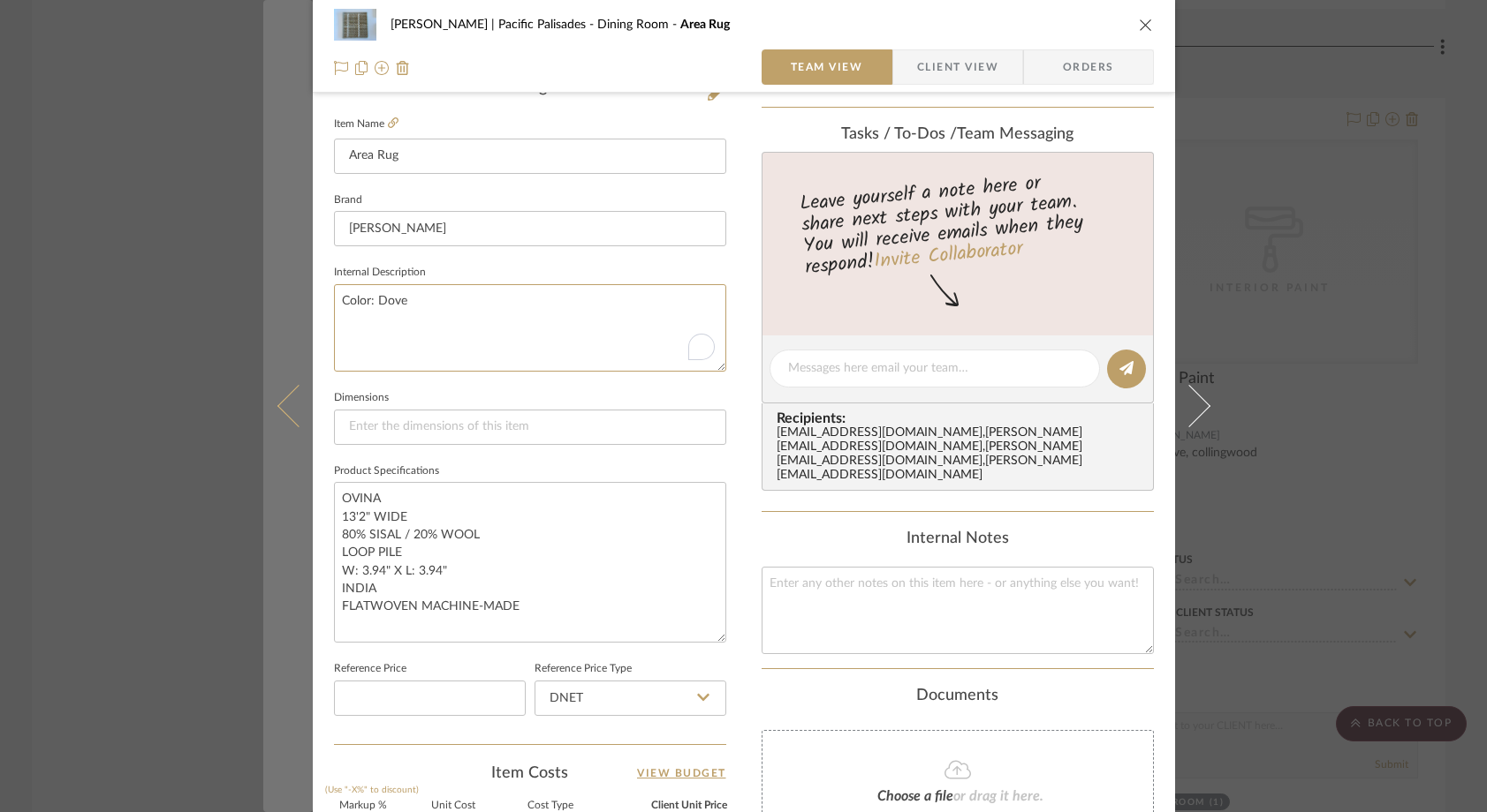
drag, startPoint x: 406, startPoint y: 304, endPoint x: 304, endPoint y: 304, distance: 102.0
click at [304, 304] on mat-dialog-content "Stuart | Pacific Palisades Dining Room Area Rug Team View Client View Orders 1 …" at bounding box center [744, 393] width 961 height 1703
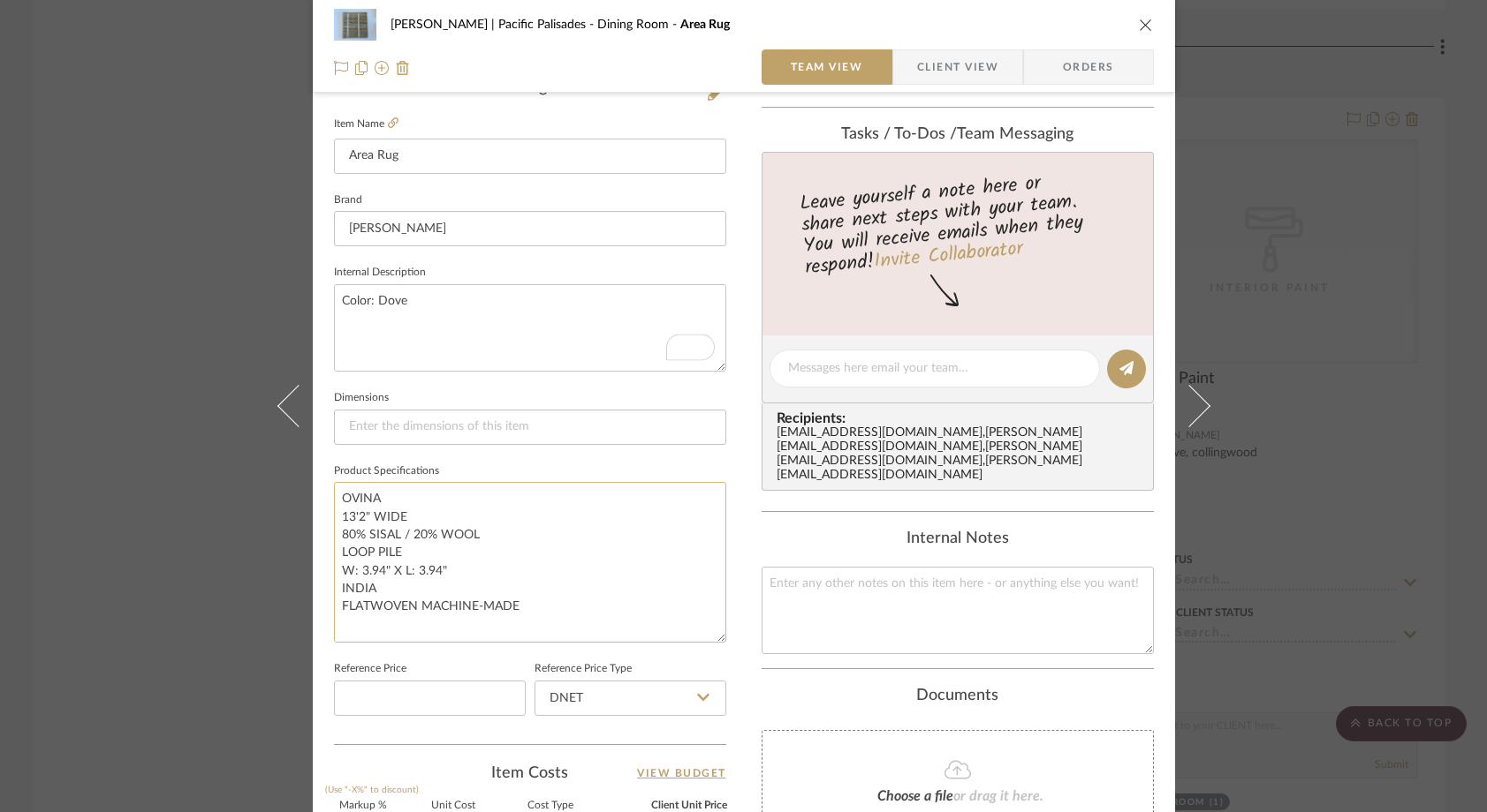
click at [546, 598] on textarea "OVINA 13'2" WIDE 80% SISAL / 20% WOOL LOOP PILE W: 3.94" X L: 3.94" INDIA FLATW…" at bounding box center [529, 562] width 392 height 161
paste textarea "Color: Dove"
type textarea "OVINA 13'2" WIDE 80% SISAL / 20% WOOL LOOP PILE W: 3.94" X L: 3.94" INDIA FLATW…"
click at [138, 170] on div "Stuart | Pacific Palisades Dining Room Area Rug Team View Client View Orders 1 …" at bounding box center [744, 406] width 1487 height 812
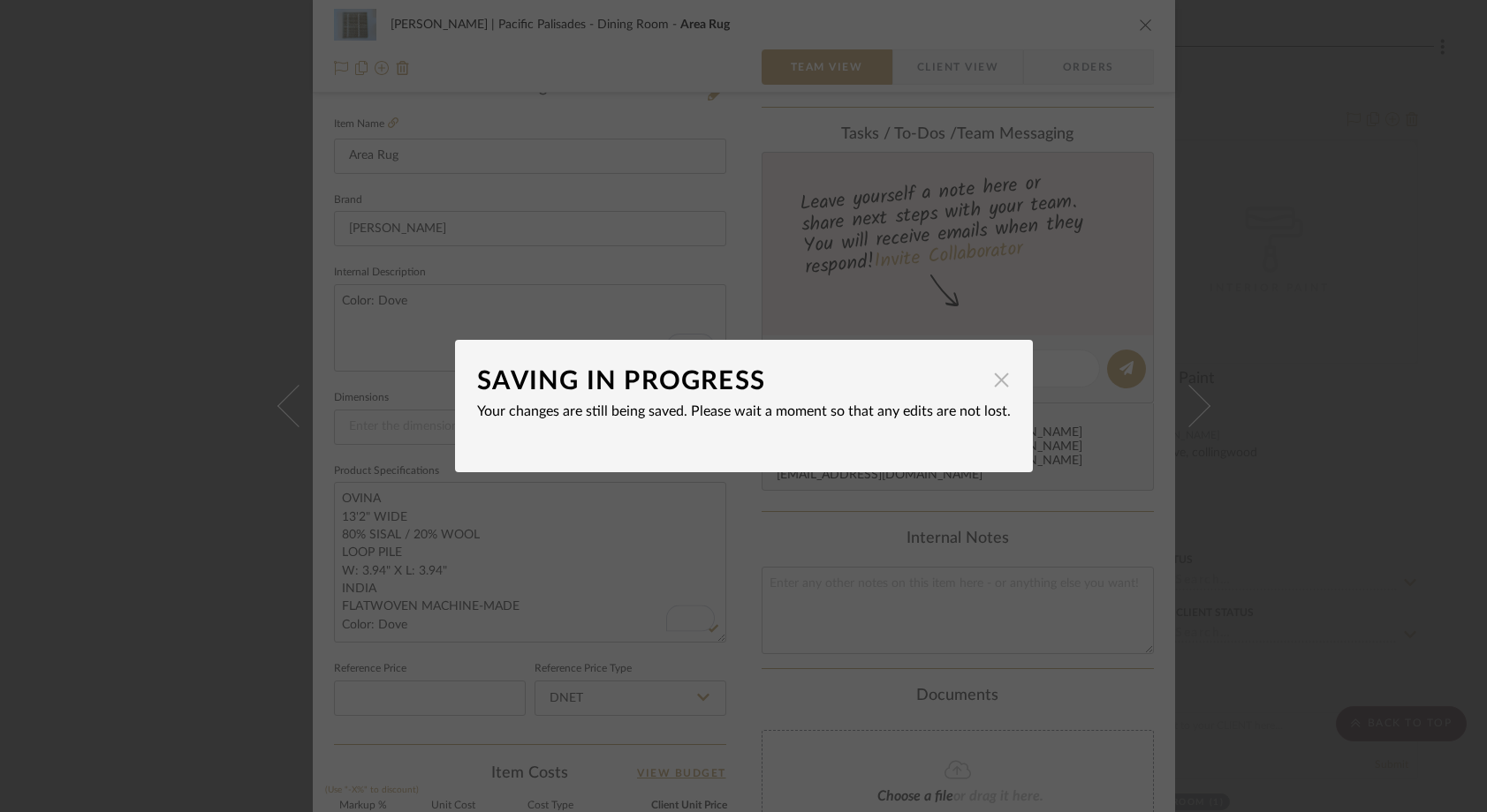
click at [994, 383] on span "button" at bounding box center [1001, 379] width 35 height 35
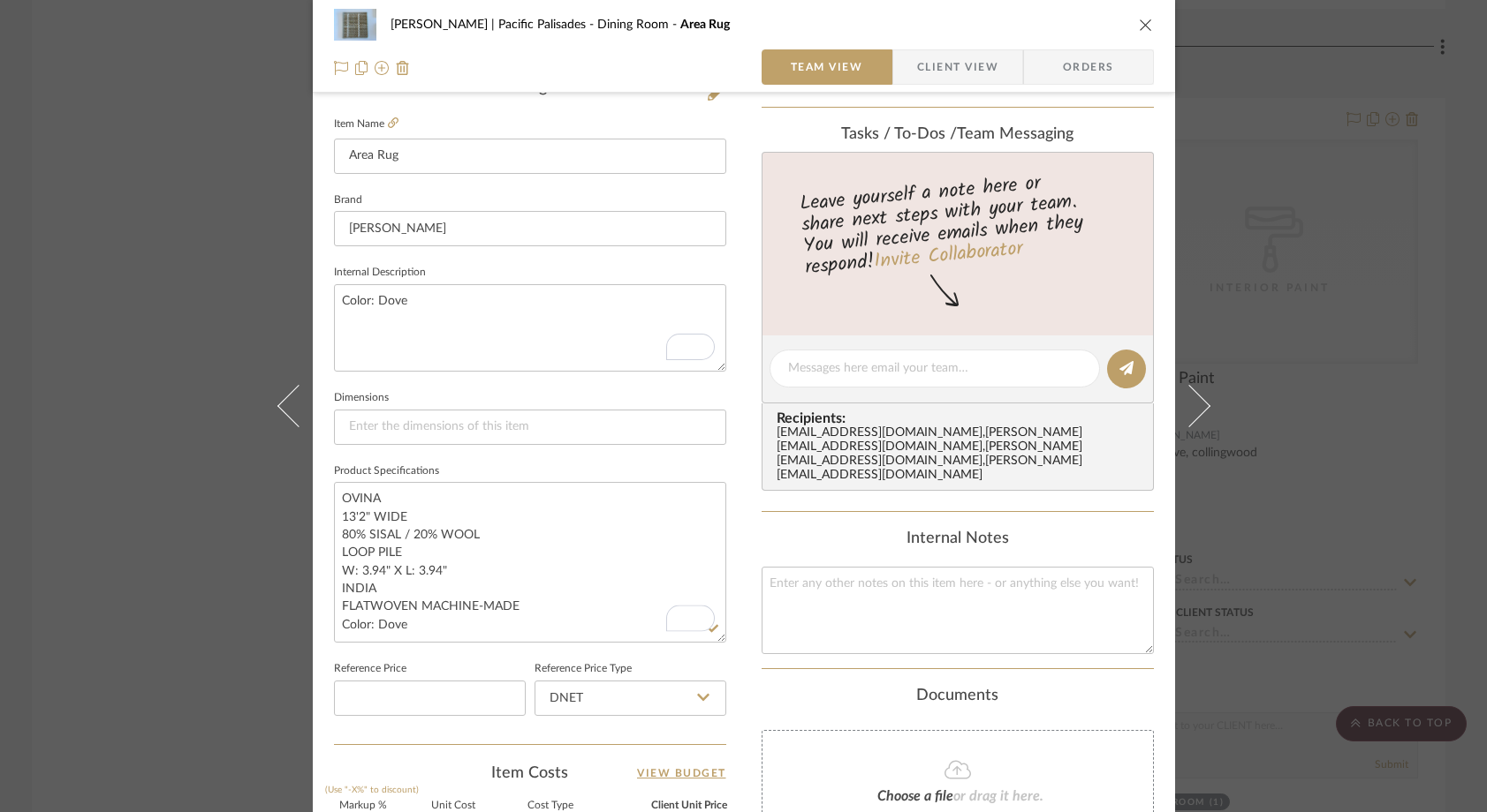
click at [180, 122] on div "Stuart | Pacific Palisades Dining Room Area Rug Team View Client View Orders 1 …" at bounding box center [744, 406] width 1487 height 812
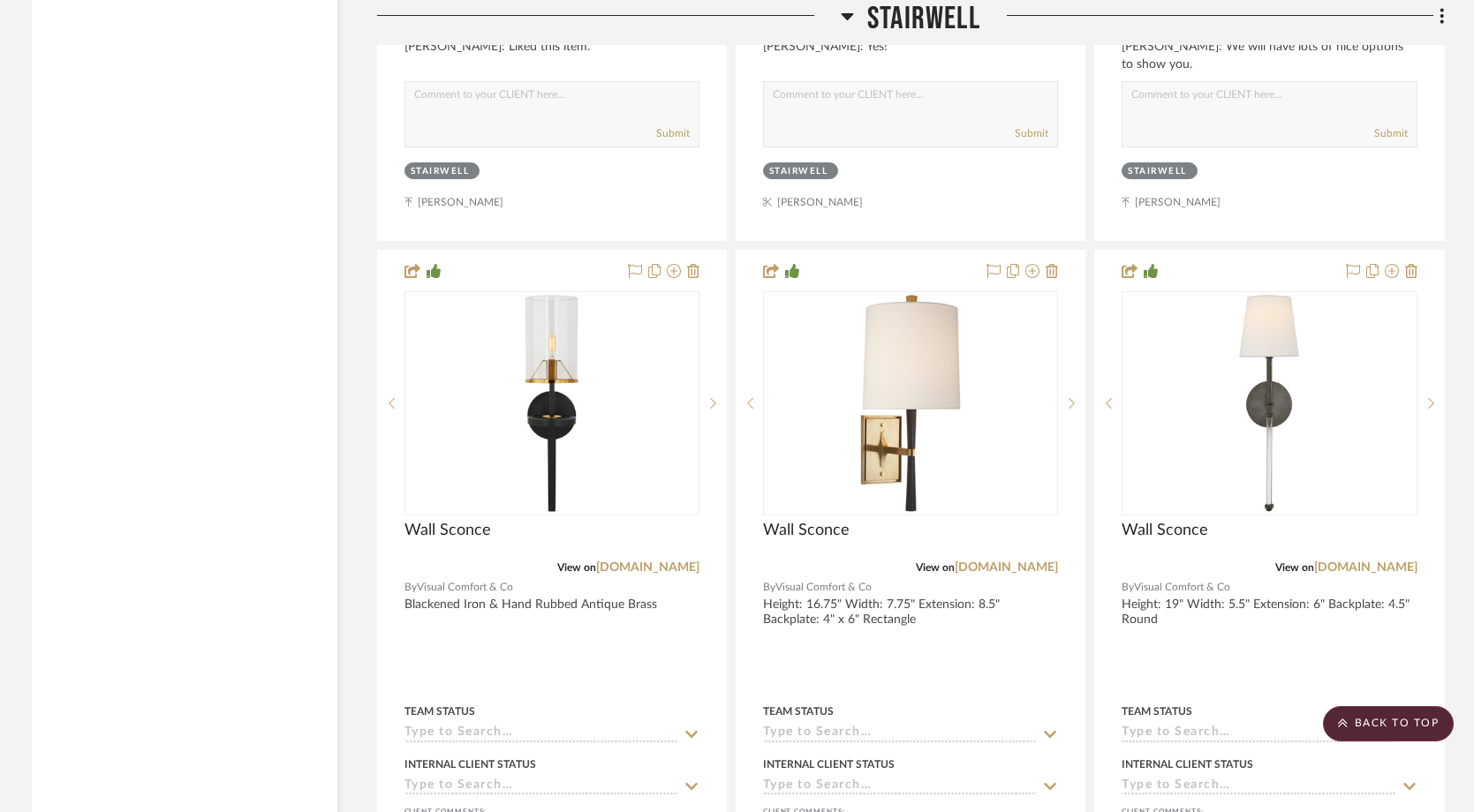
scroll to position [6164, 0]
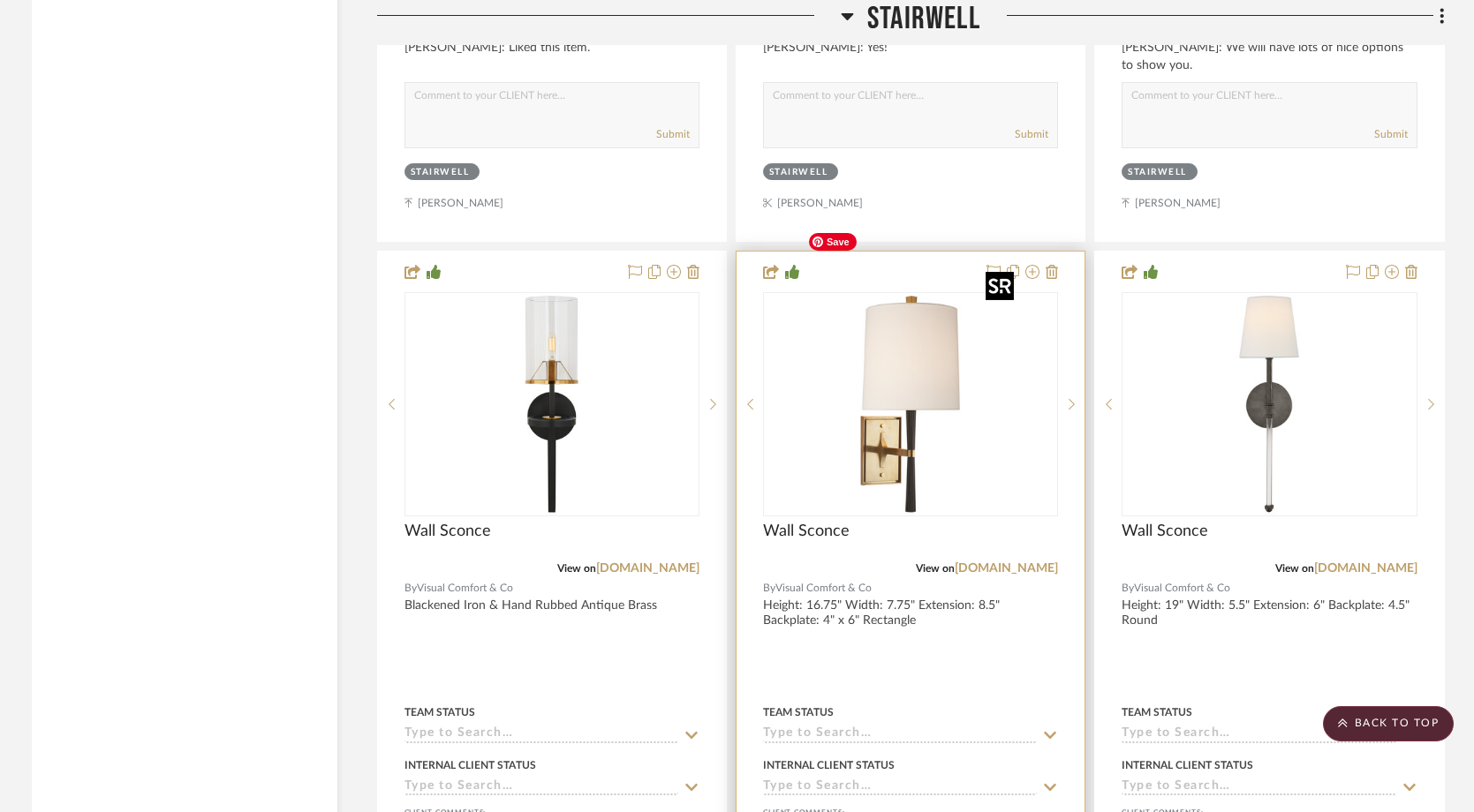
click at [0, 0] on img at bounding box center [0, 0] width 0 height 0
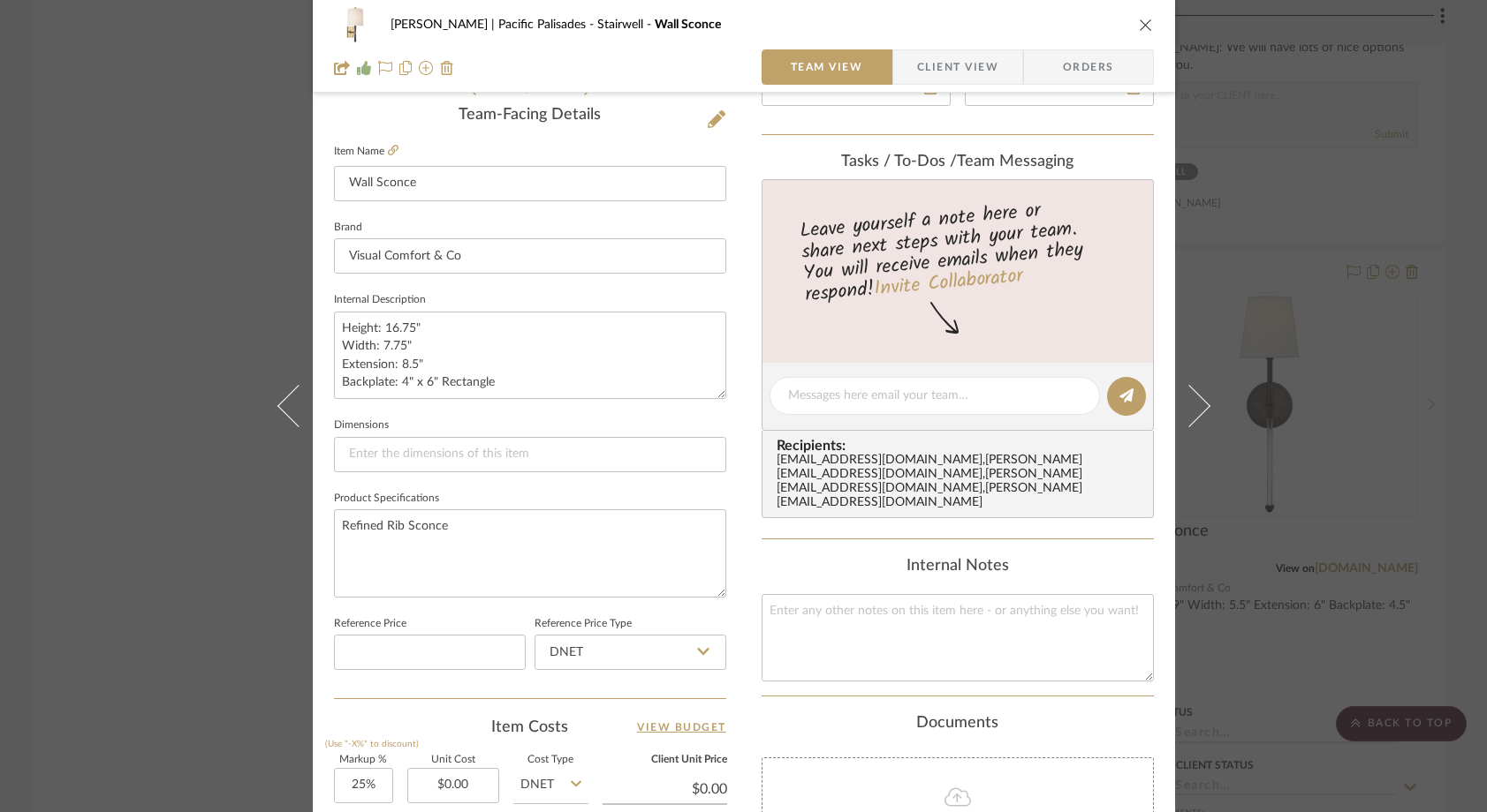
scroll to position [486, 0]
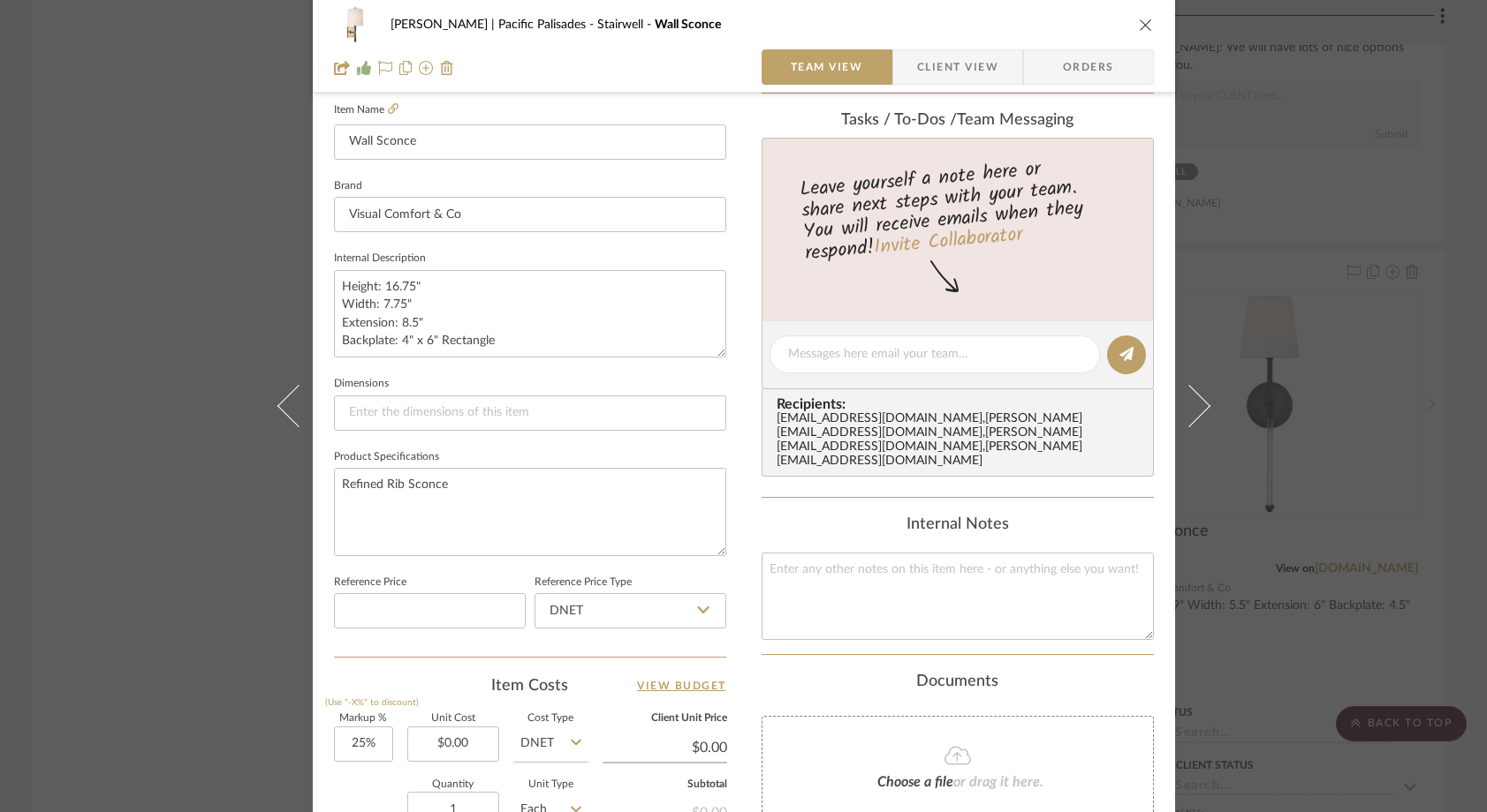
click at [220, 266] on div "Stuart | Pacific Palisades Stairwell Wall Sconce Team View Client View Orders 1…" at bounding box center [744, 406] width 1487 height 812
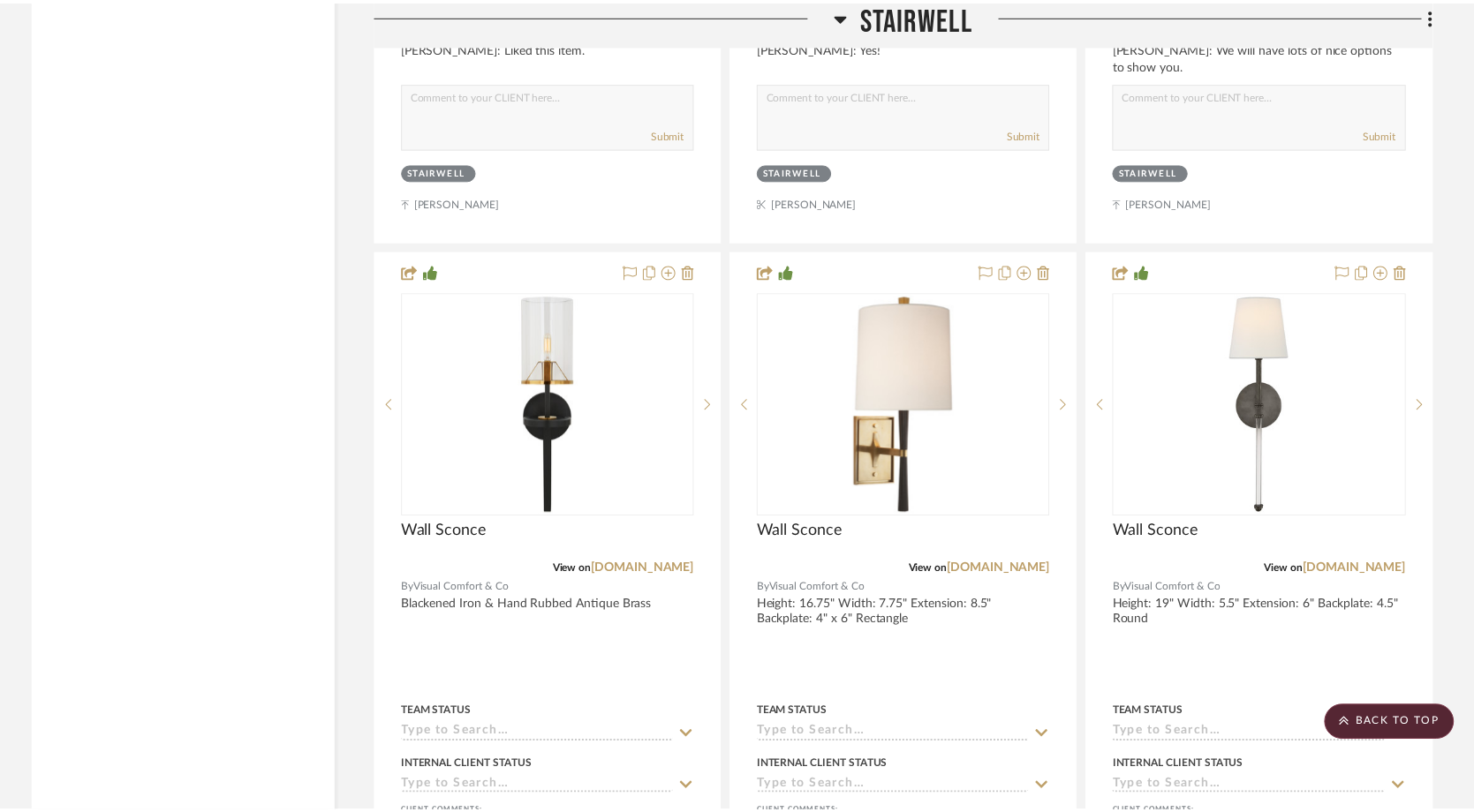
scroll to position [6164, 0]
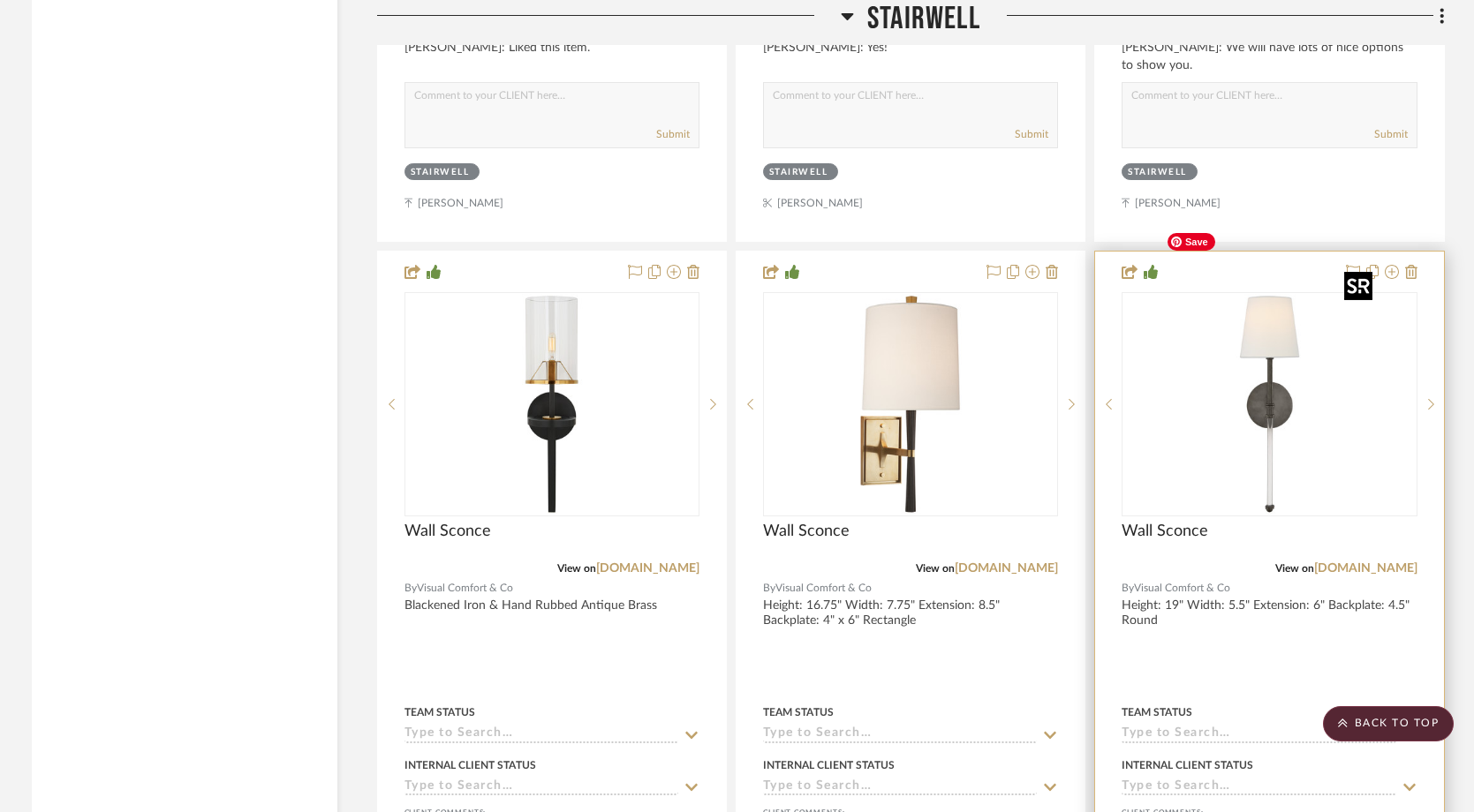
click at [0, 0] on img at bounding box center [0, 0] width 0 height 0
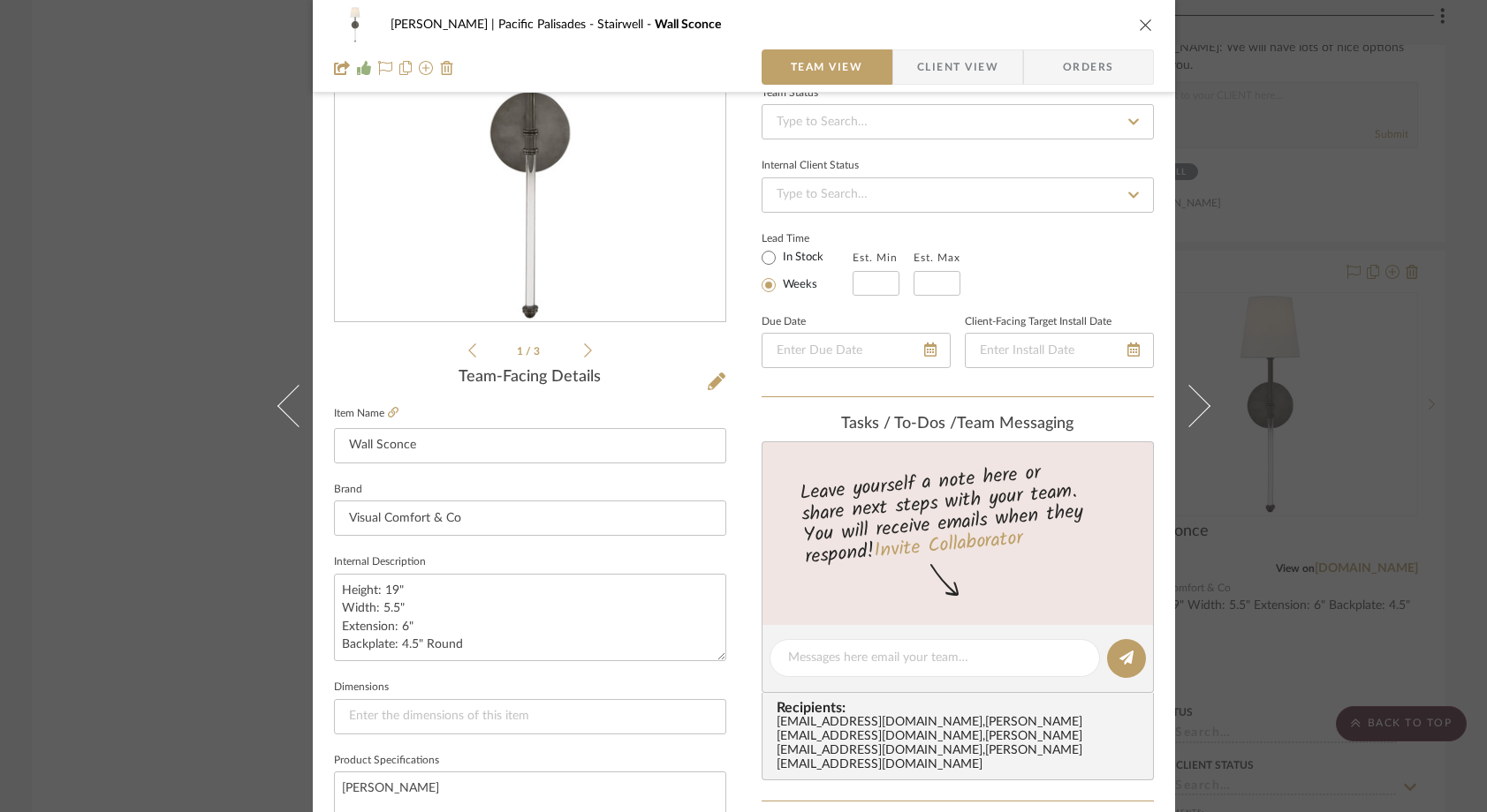
scroll to position [376, 0]
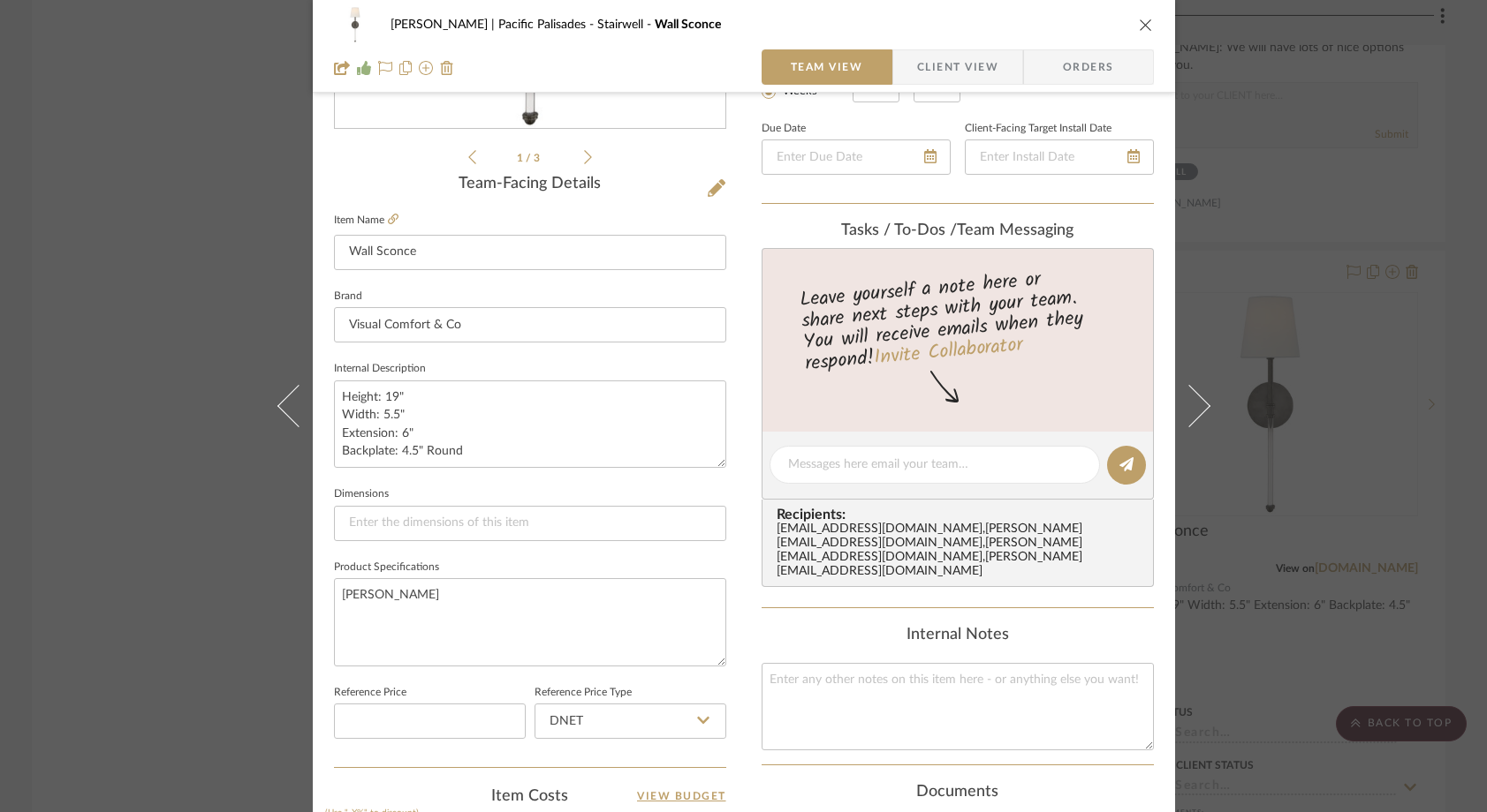
click at [215, 299] on div "Stuart | Pacific Palisades Stairwell Wall Sconce Team View Client View Orders 1…" at bounding box center [744, 406] width 1487 height 812
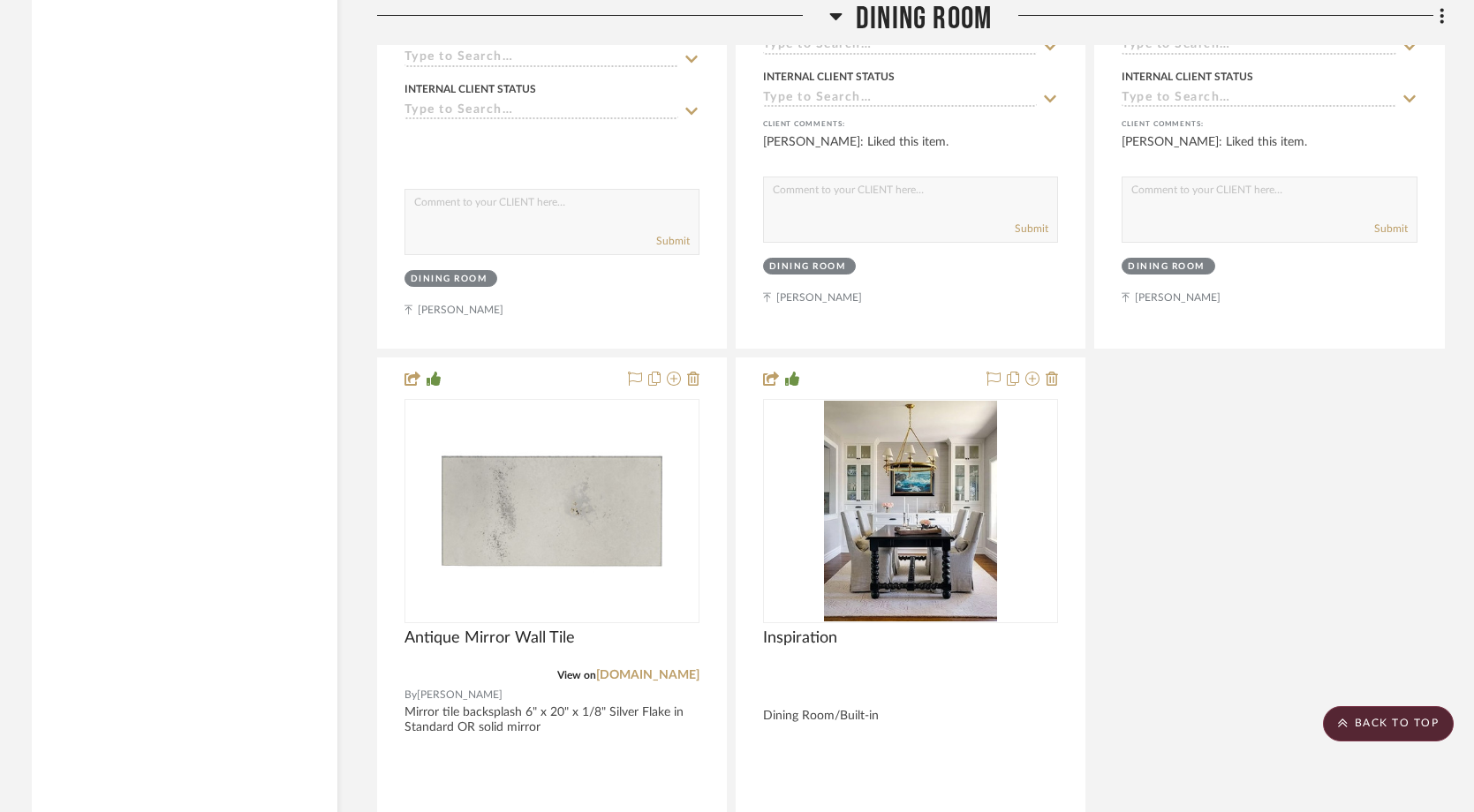
scroll to position [8590, 0]
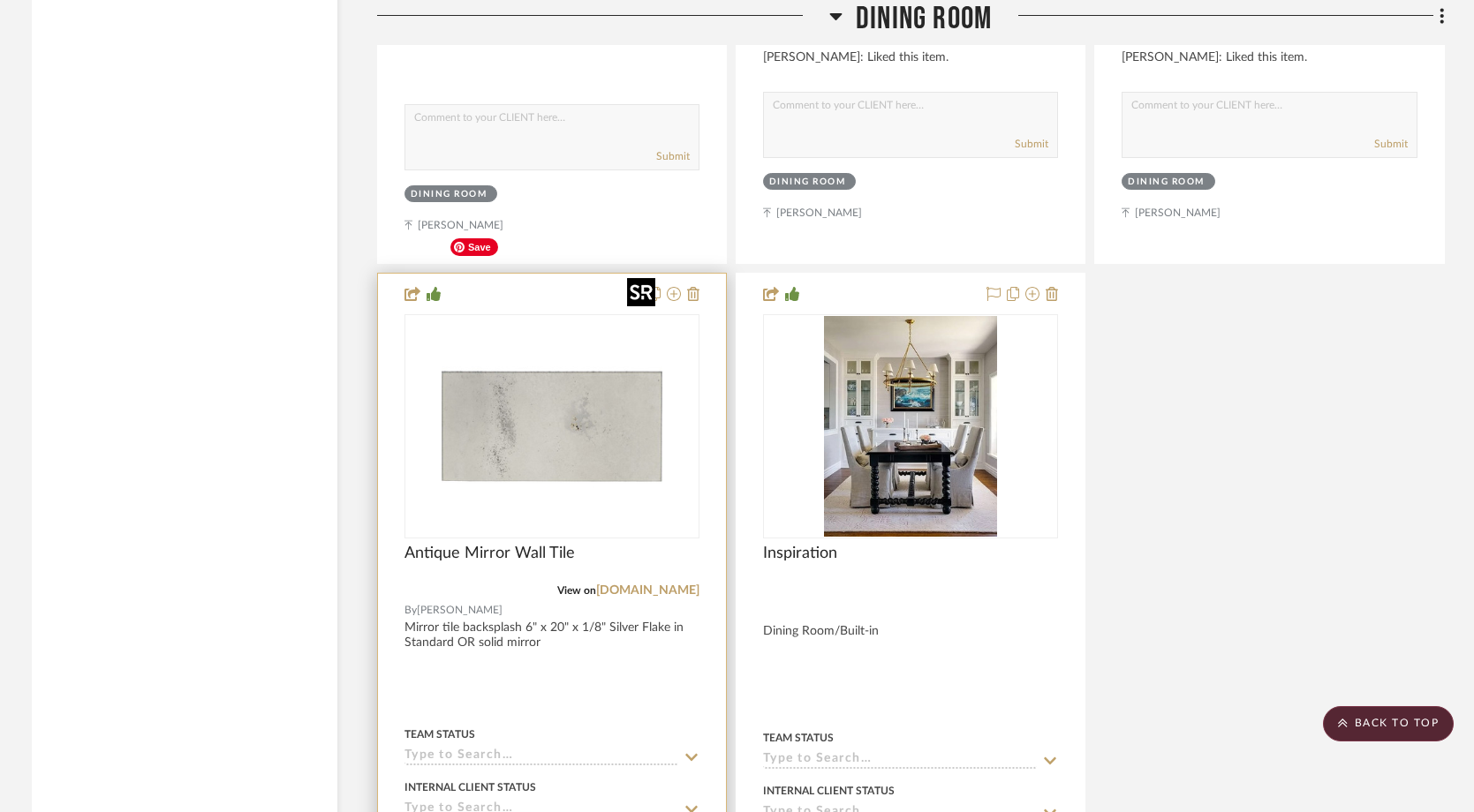
click at [585, 369] on img "0" at bounding box center [552, 426] width 220 height 220
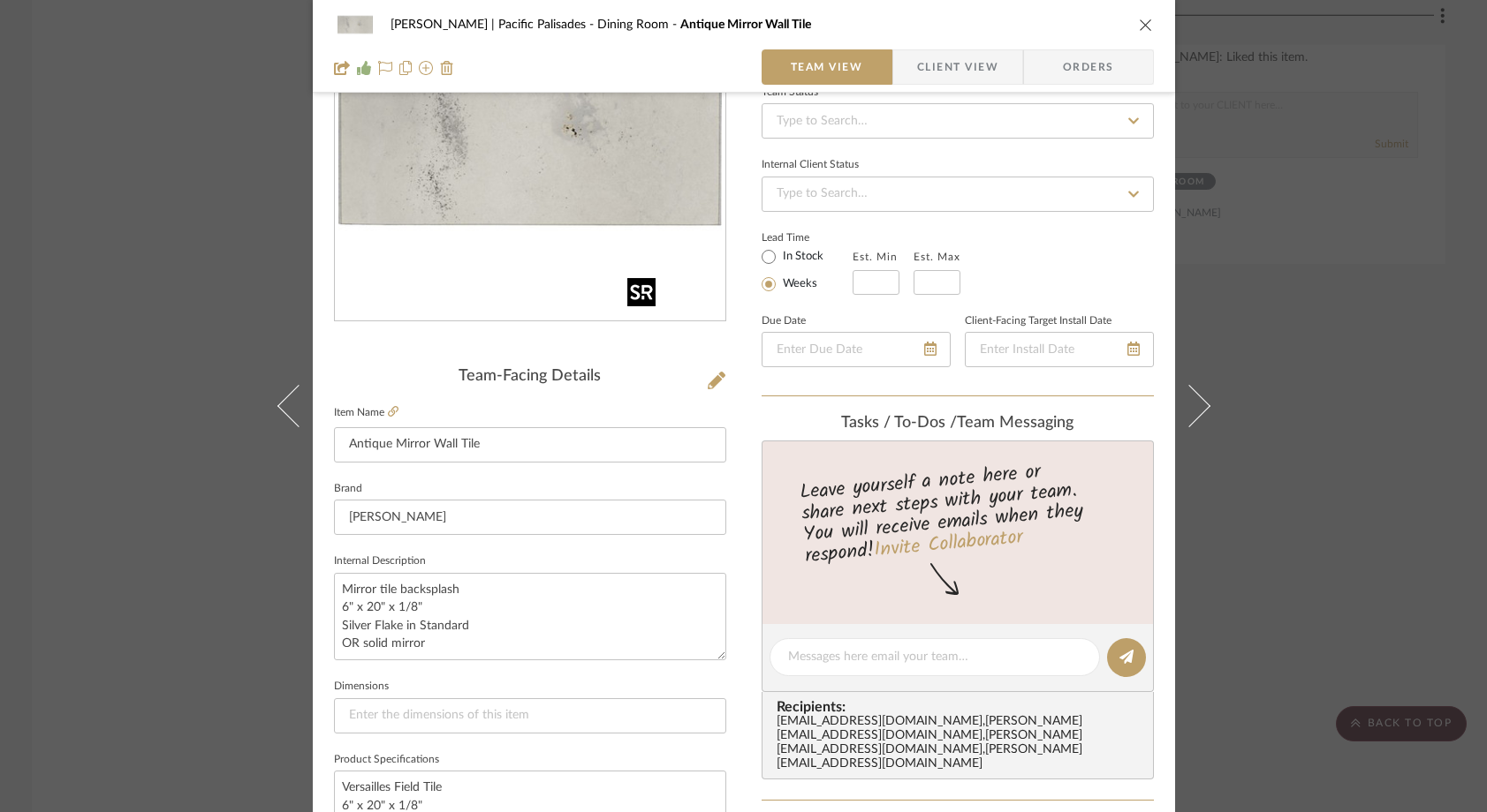
scroll to position [351, 0]
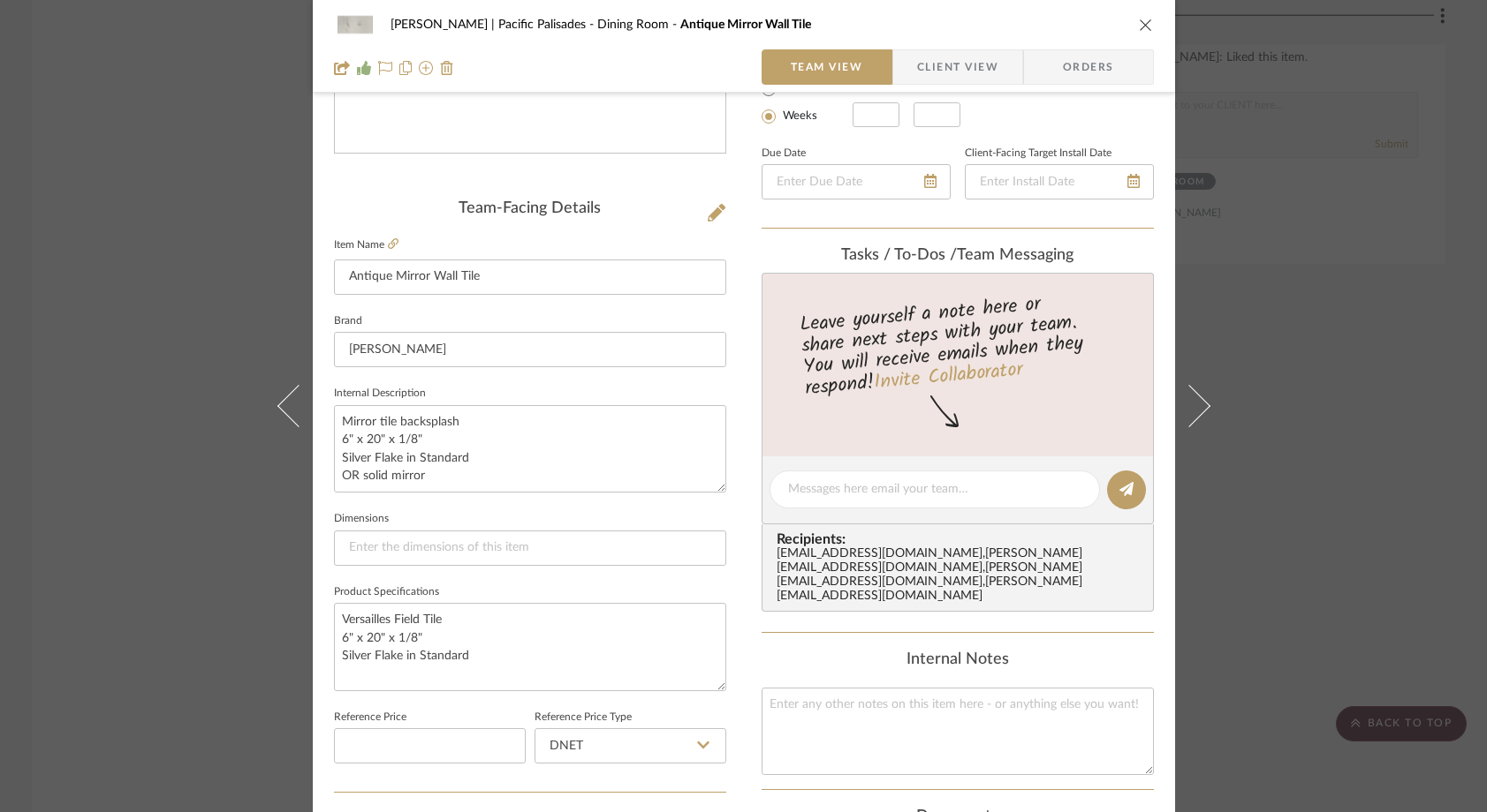
click at [182, 237] on div "Stuart | Pacific Palisades Dining Room Antique Mirror Wall Tile Team View Clien…" at bounding box center [744, 406] width 1487 height 812
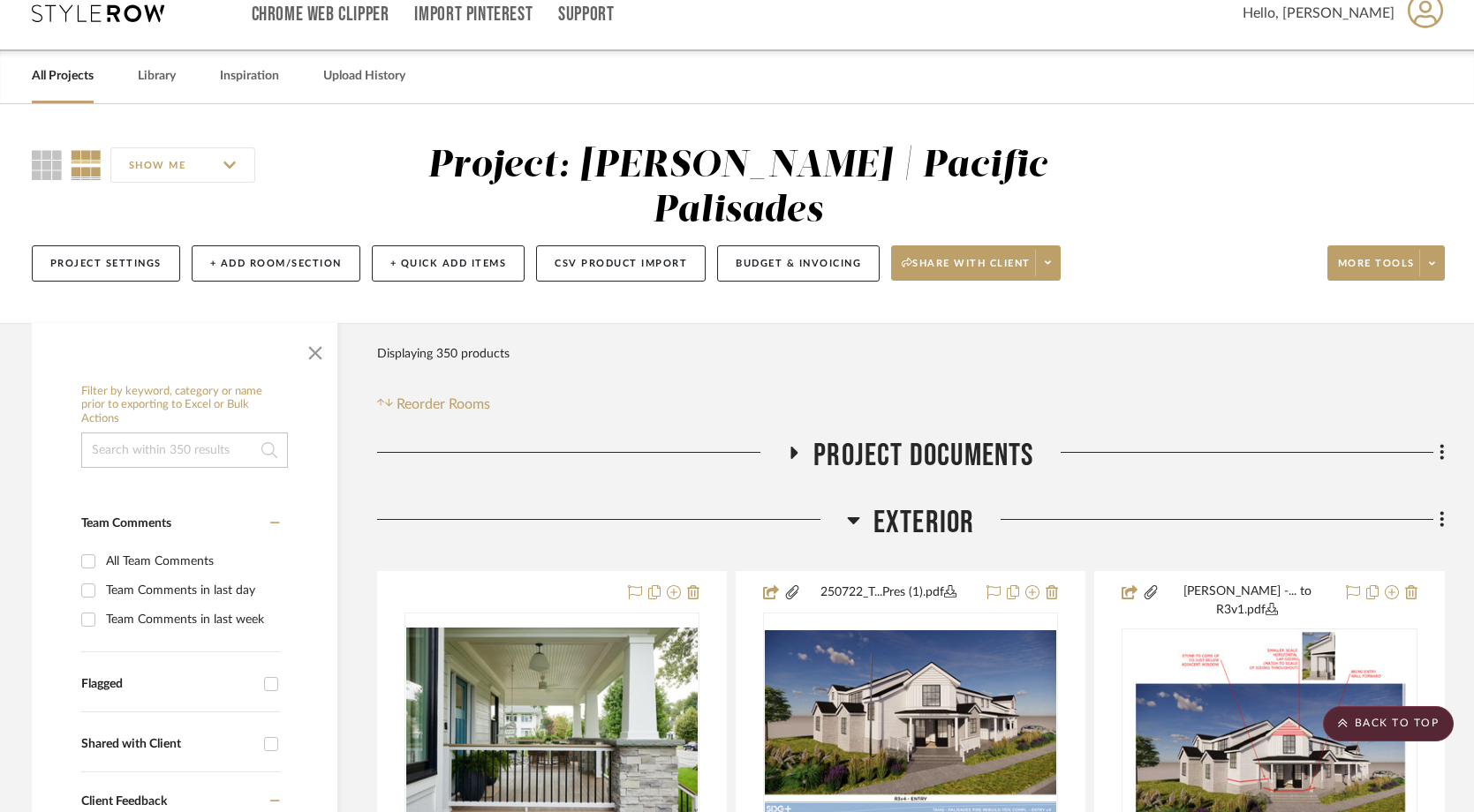
scroll to position [0, 0]
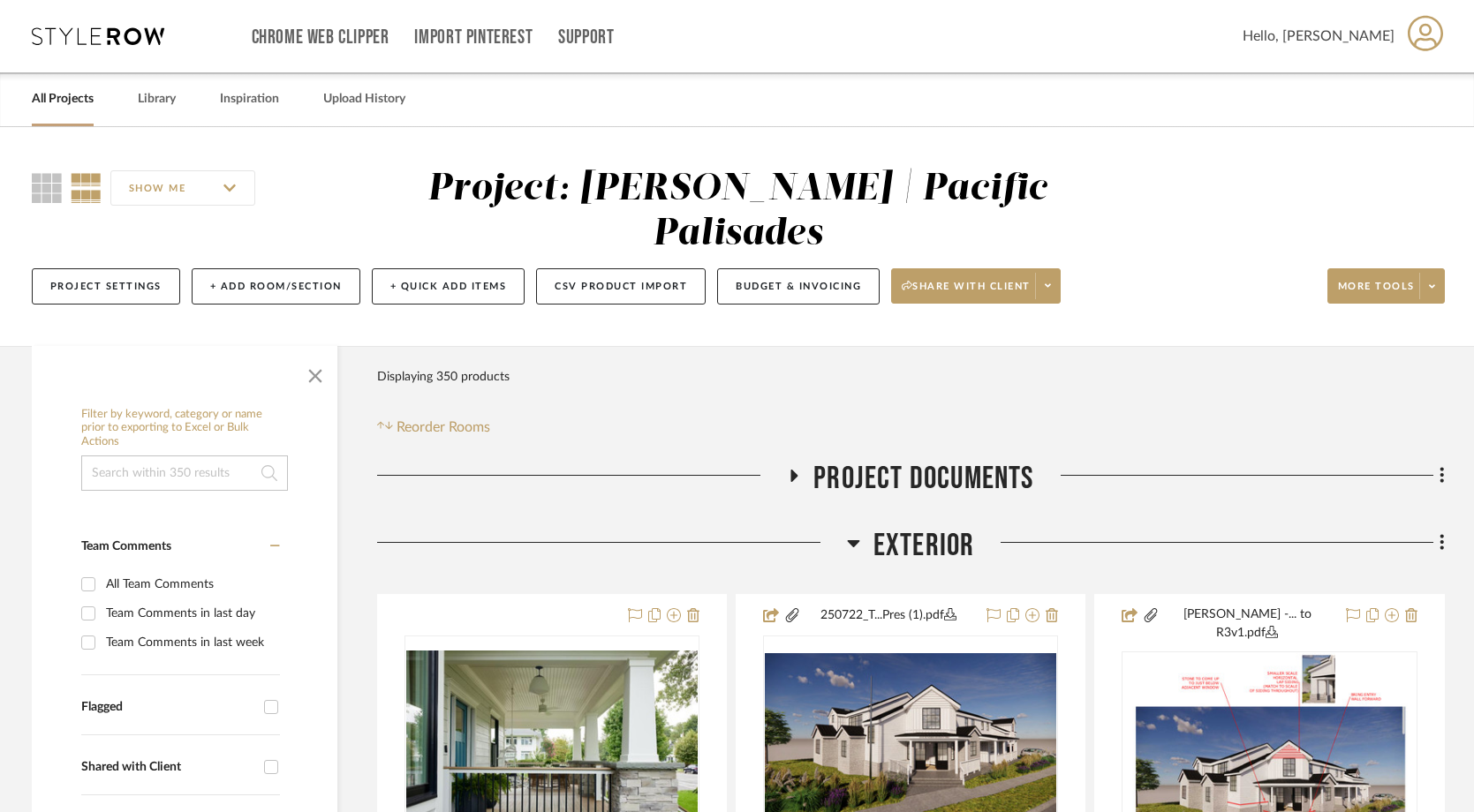
click at [844, 527] on div at bounding box center [612, 549] width 469 height 45
click at [858, 532] on icon at bounding box center [853, 543] width 13 height 21
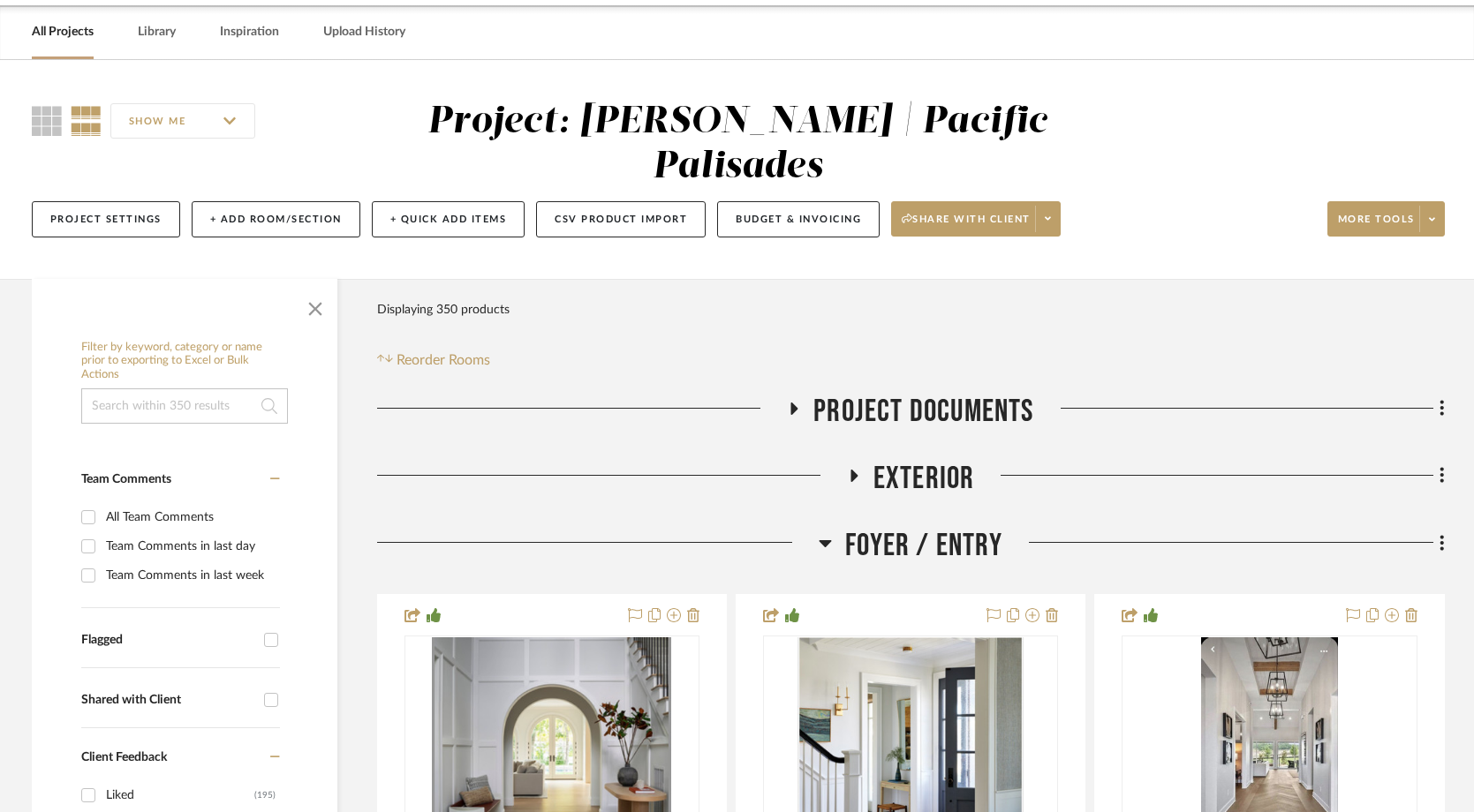
scroll to position [85, 0]
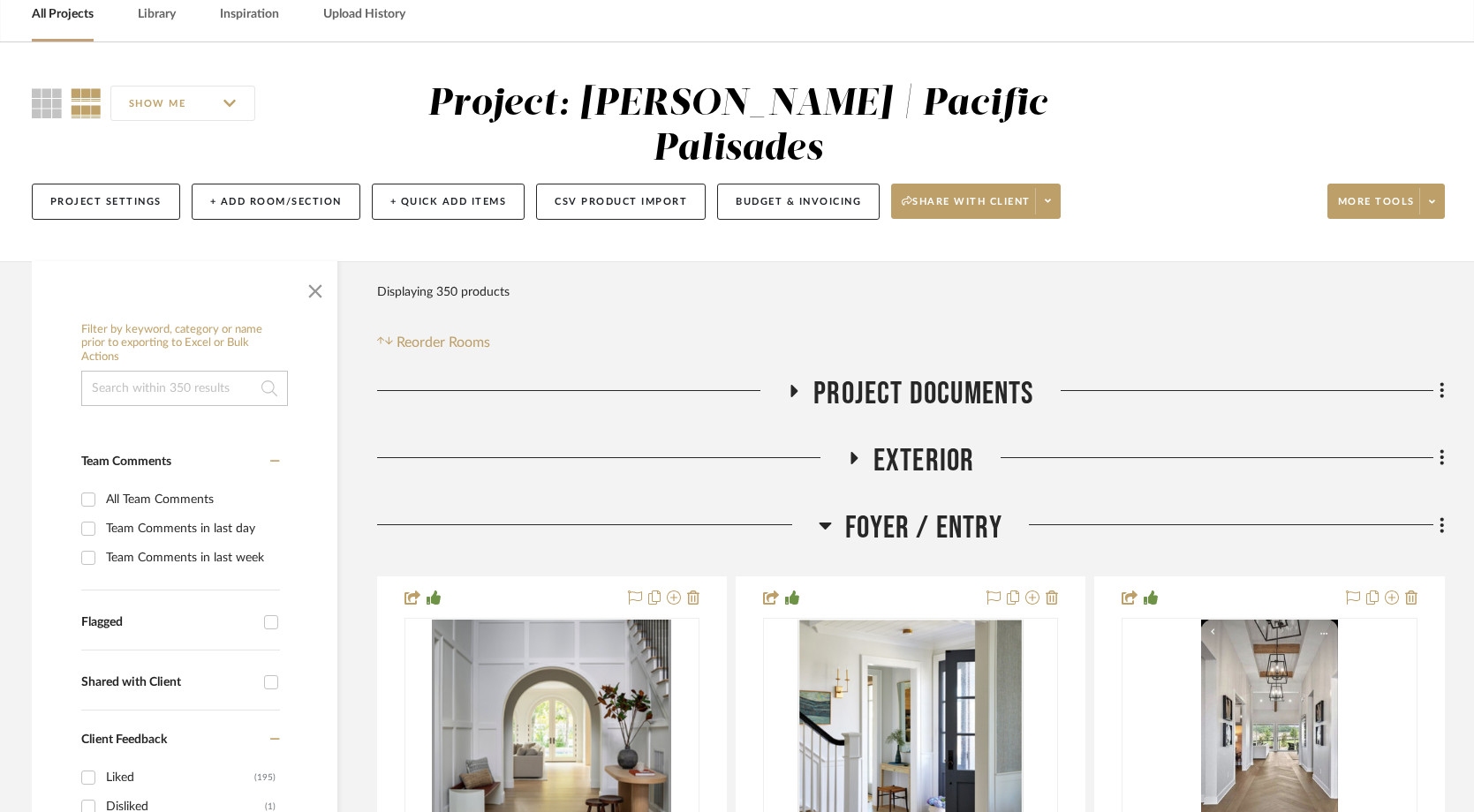
click at [831, 514] on icon at bounding box center [826, 525] width 13 height 21
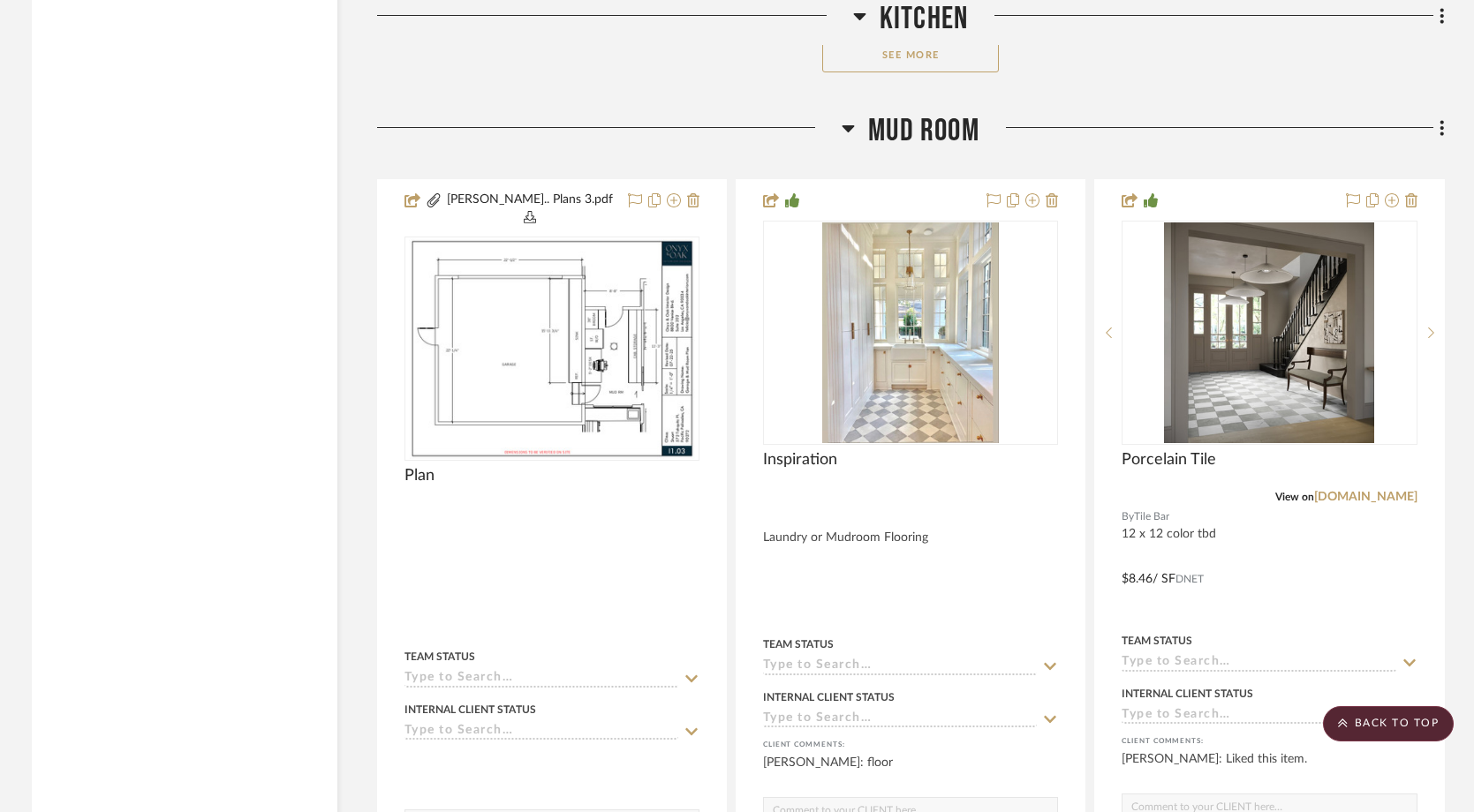
scroll to position [11432, 0]
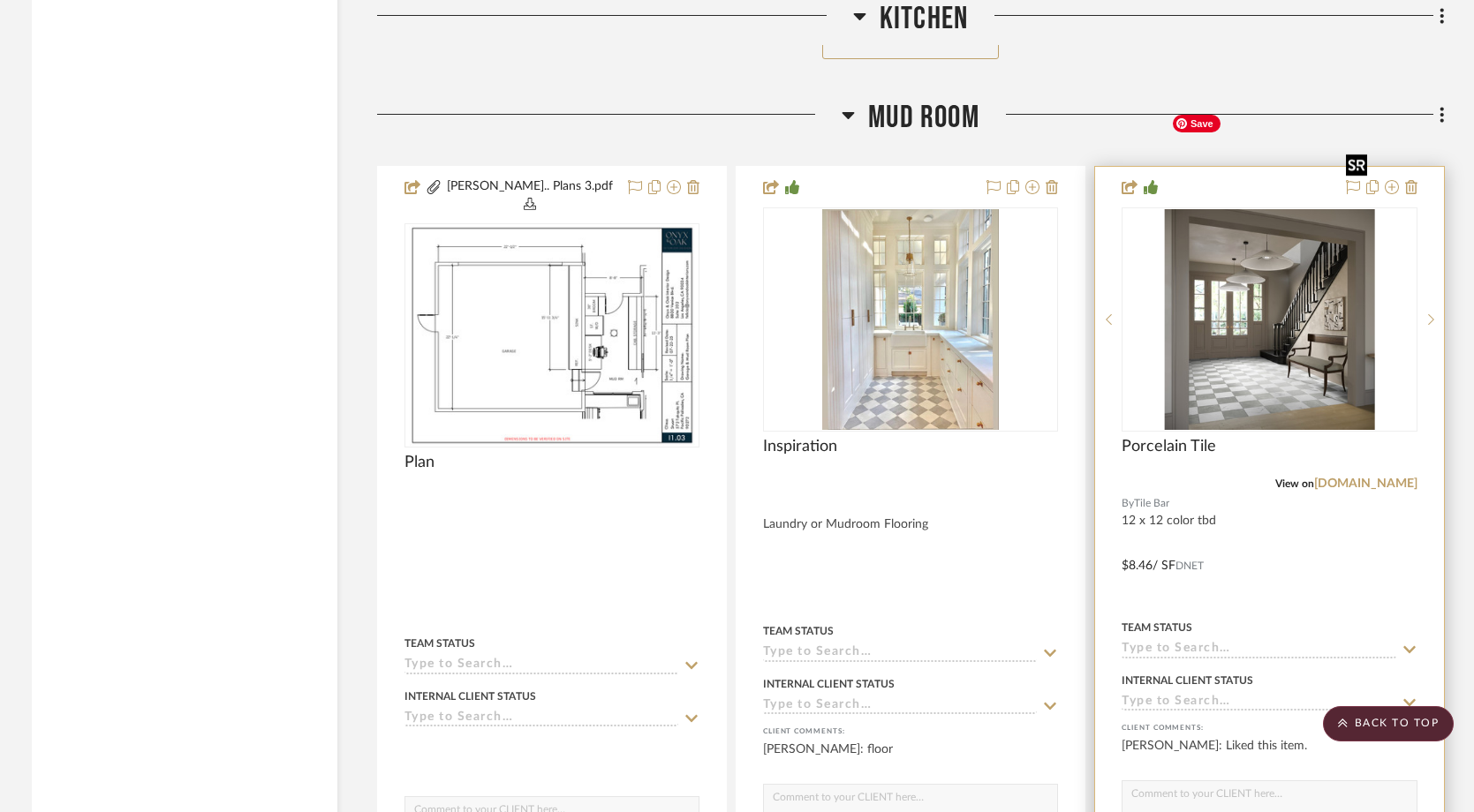
click at [1193, 254] on img "0" at bounding box center [1268, 319] width 210 height 220
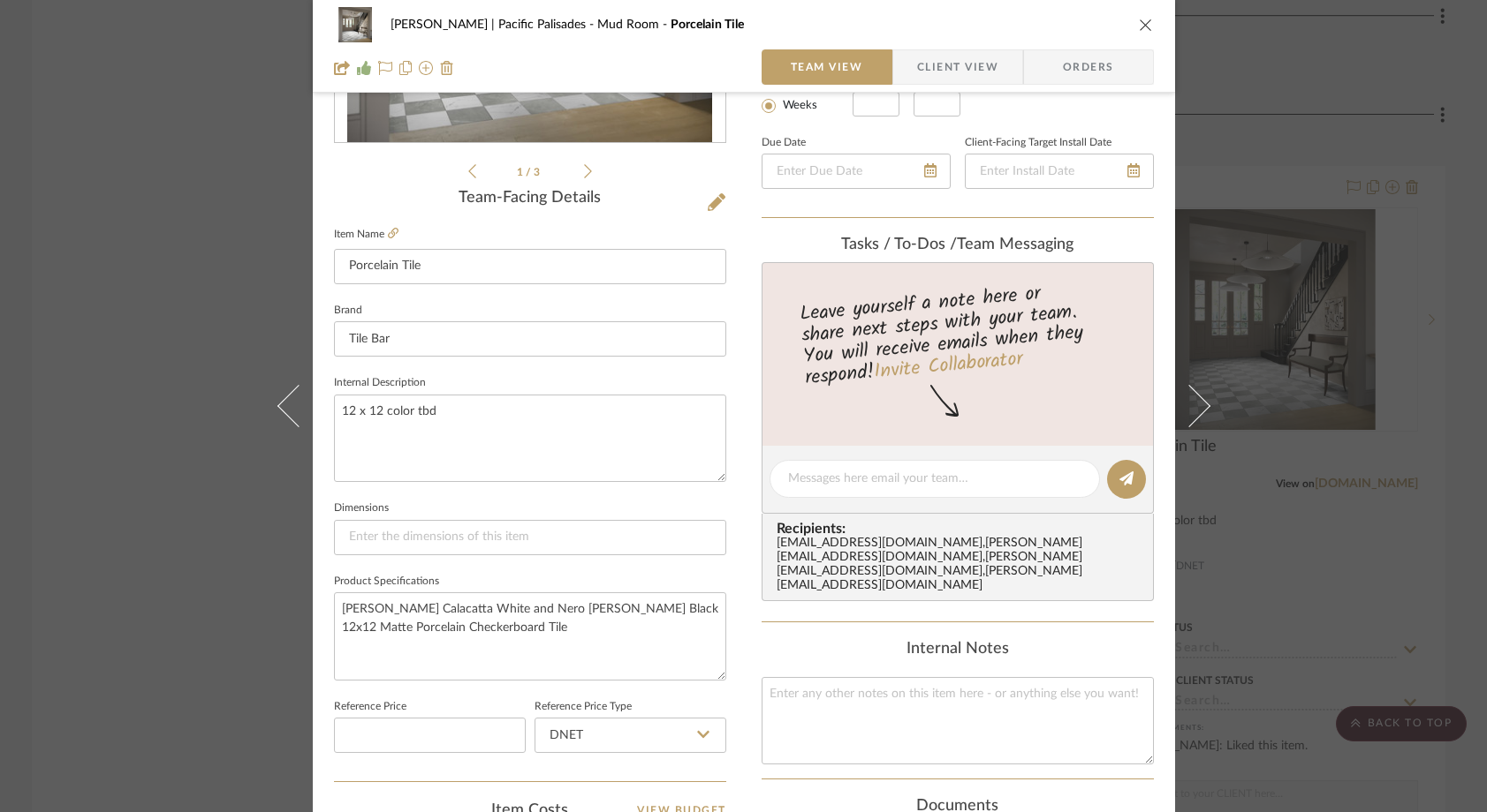
scroll to position [384, 0]
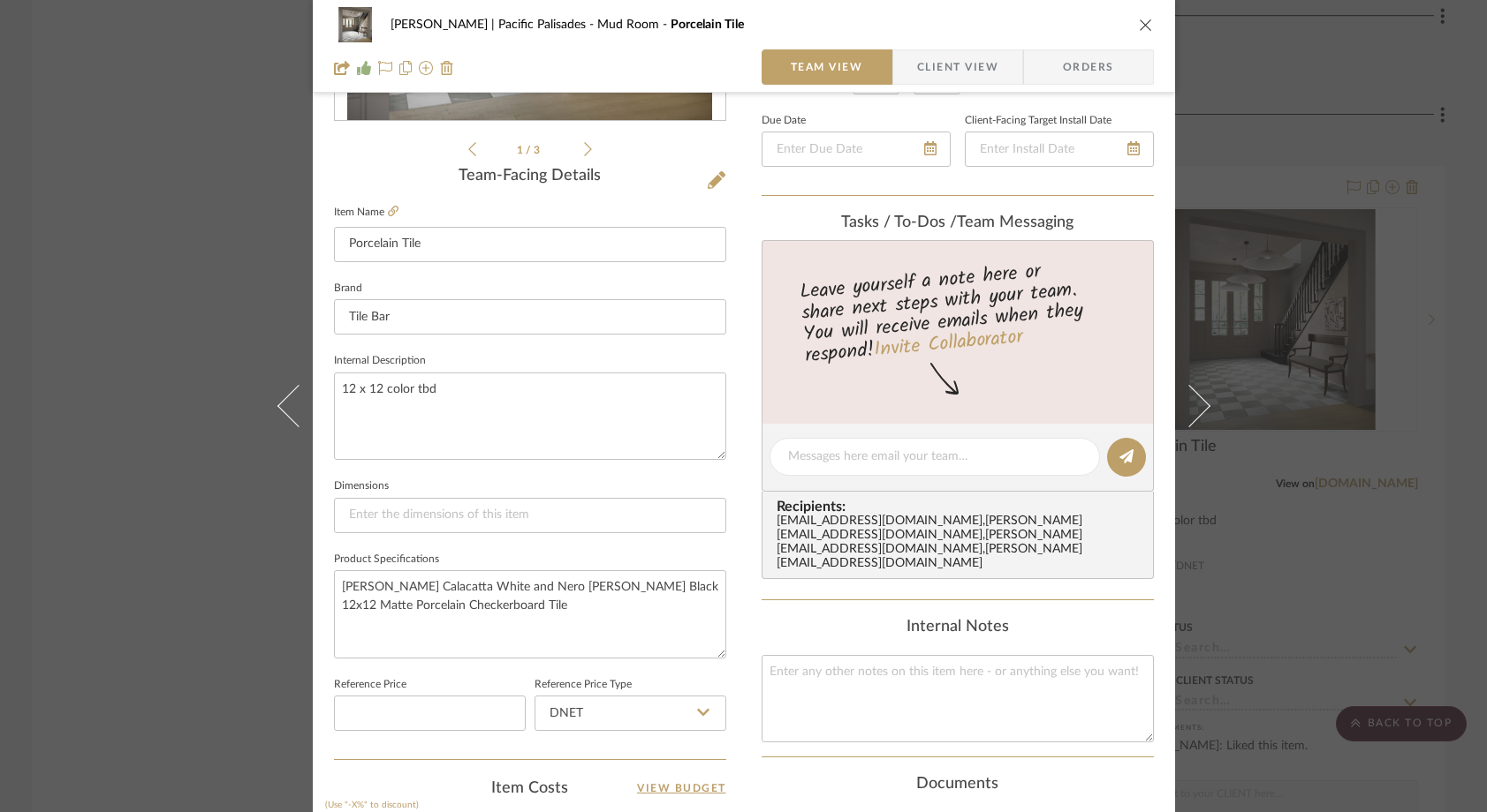
click at [216, 209] on div "Stuart | Pacific Palisades Mud Room Porcelain Tile Team View Client View Orders…" at bounding box center [744, 406] width 1487 height 812
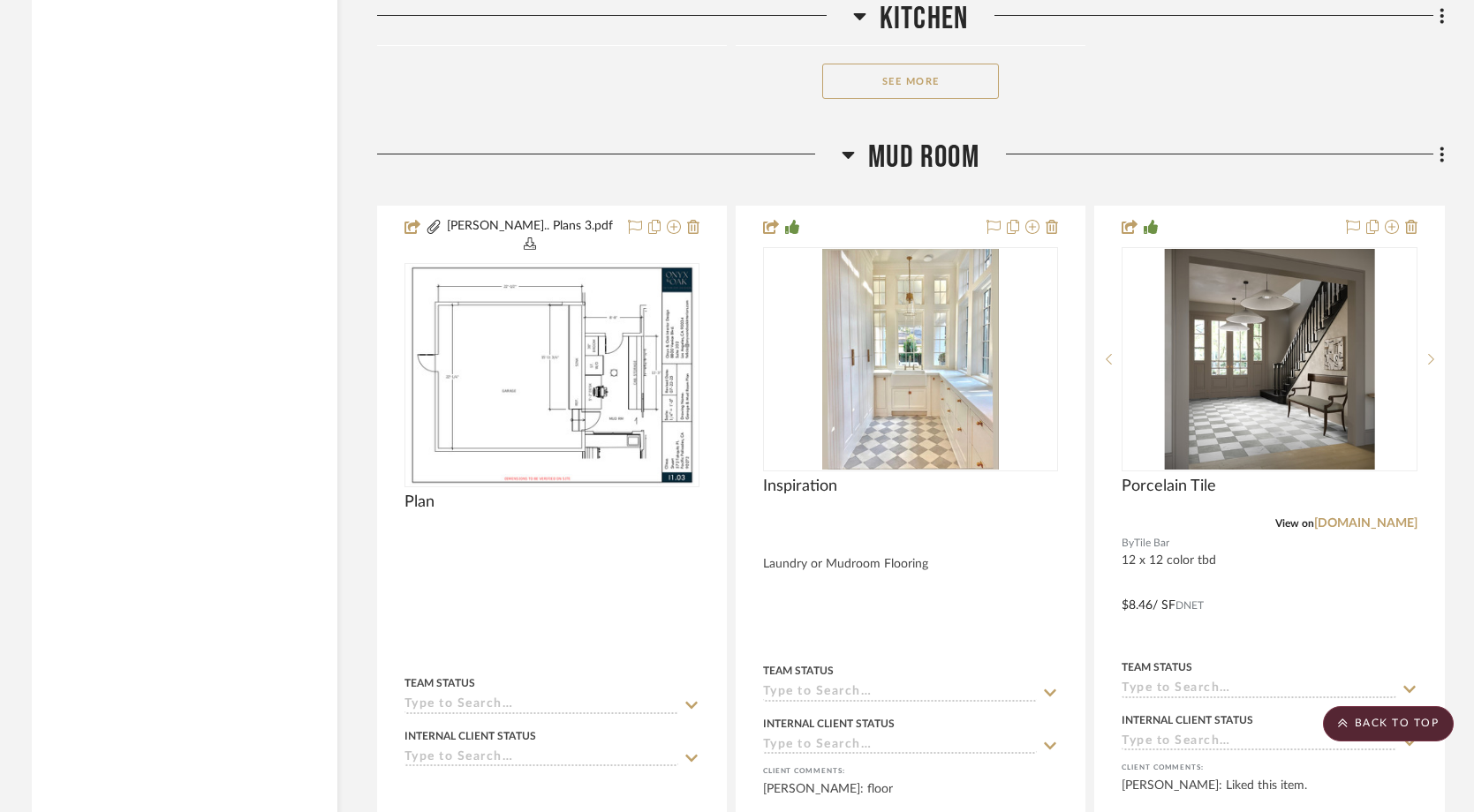
scroll to position [11384, 0]
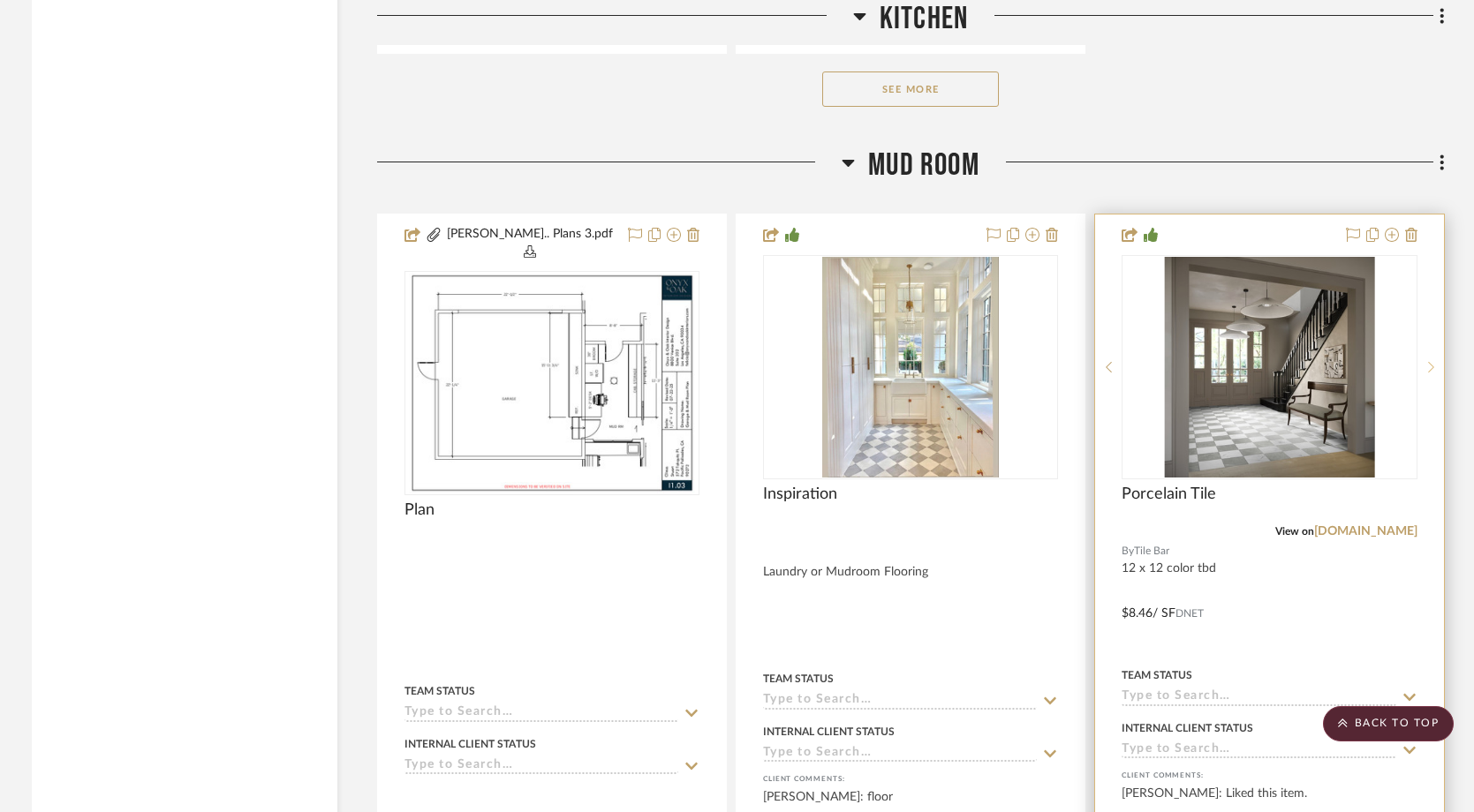
click at [1434, 361] on sr-next-btn at bounding box center [1431, 367] width 27 height 12
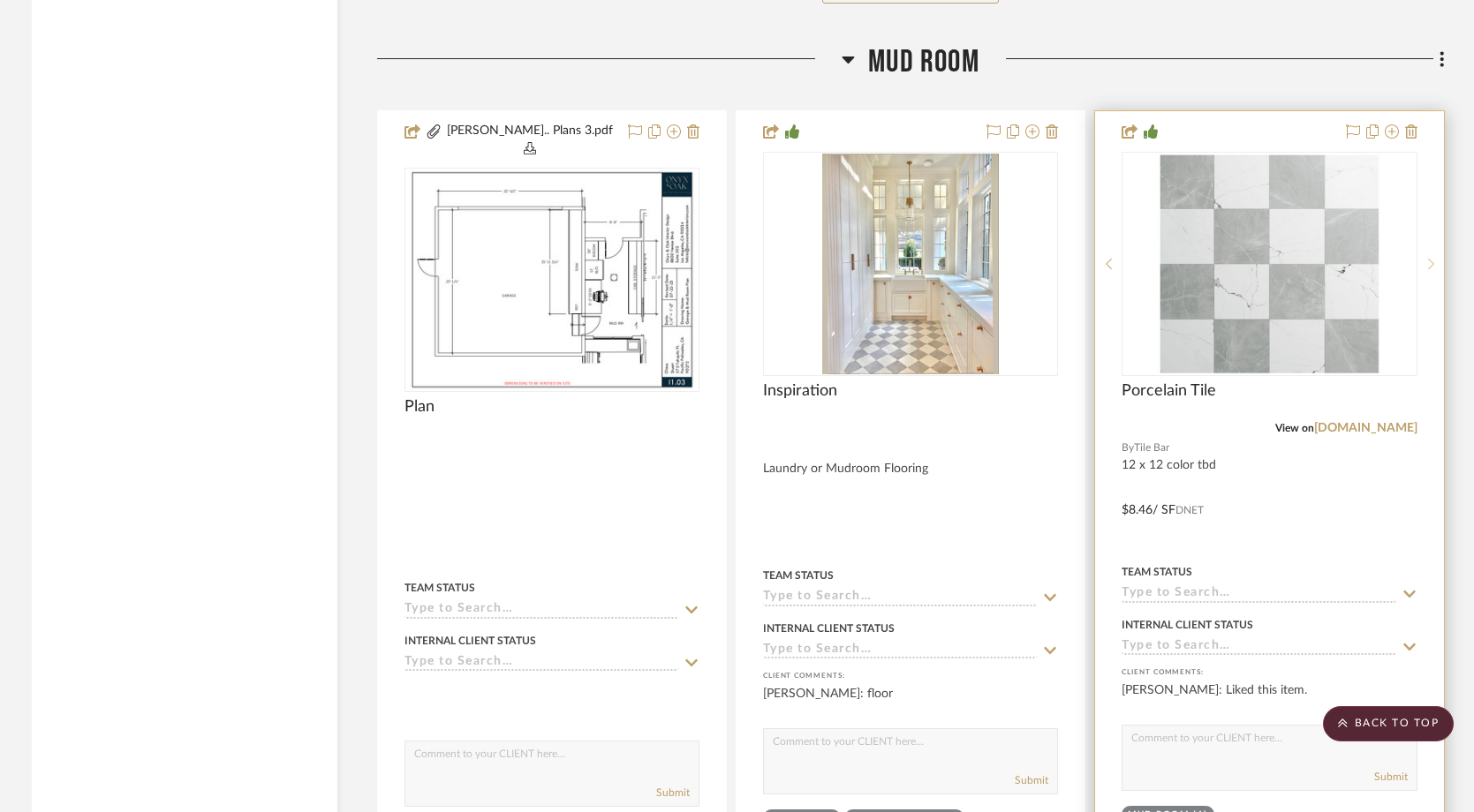
scroll to position [11506, 0]
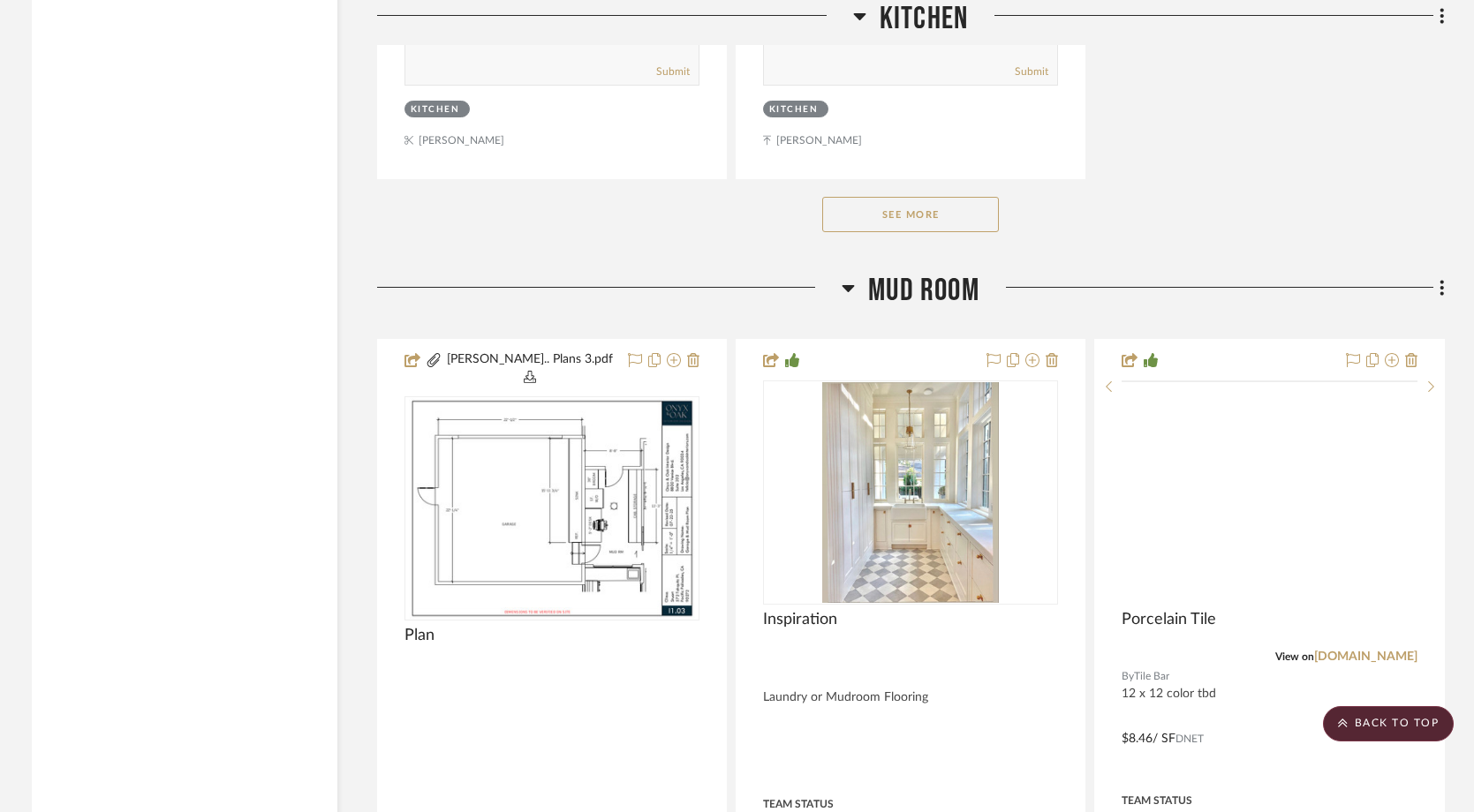
scroll to position [11230, 0]
